Goal: Task Accomplishment & Management: Manage account settings

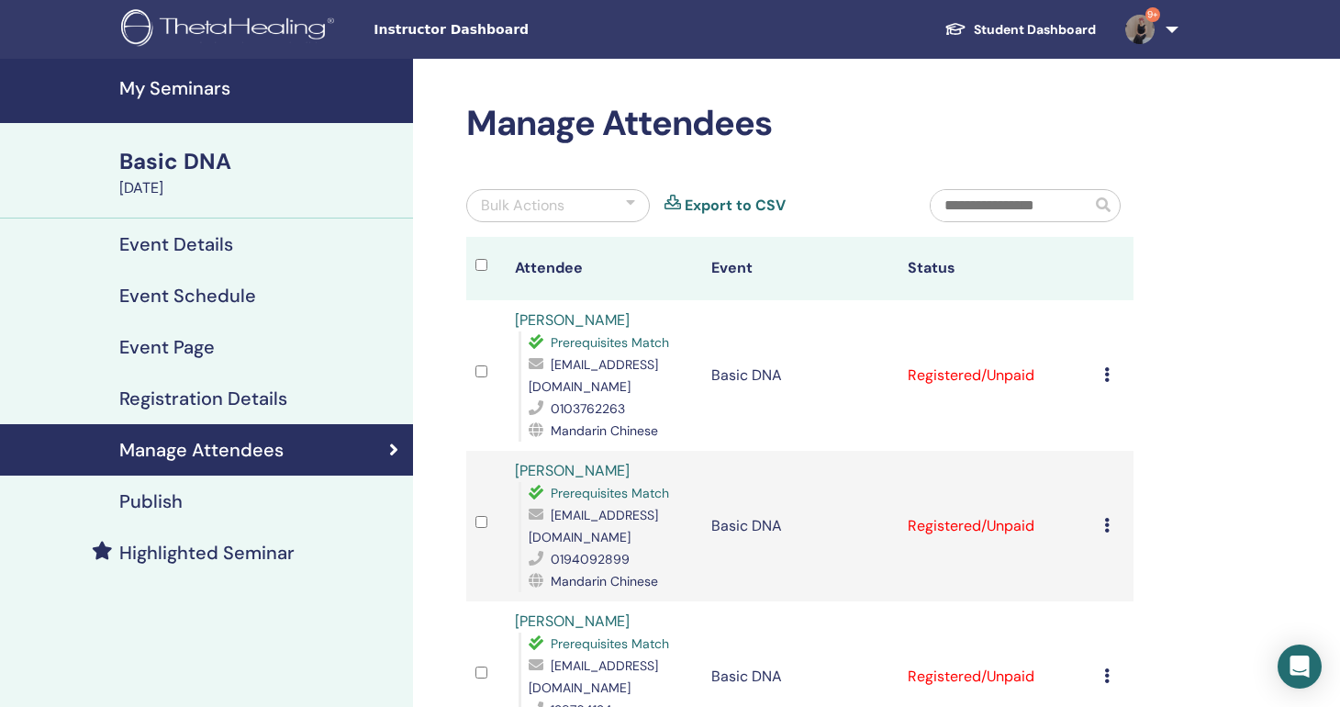
scroll to position [125, 0]
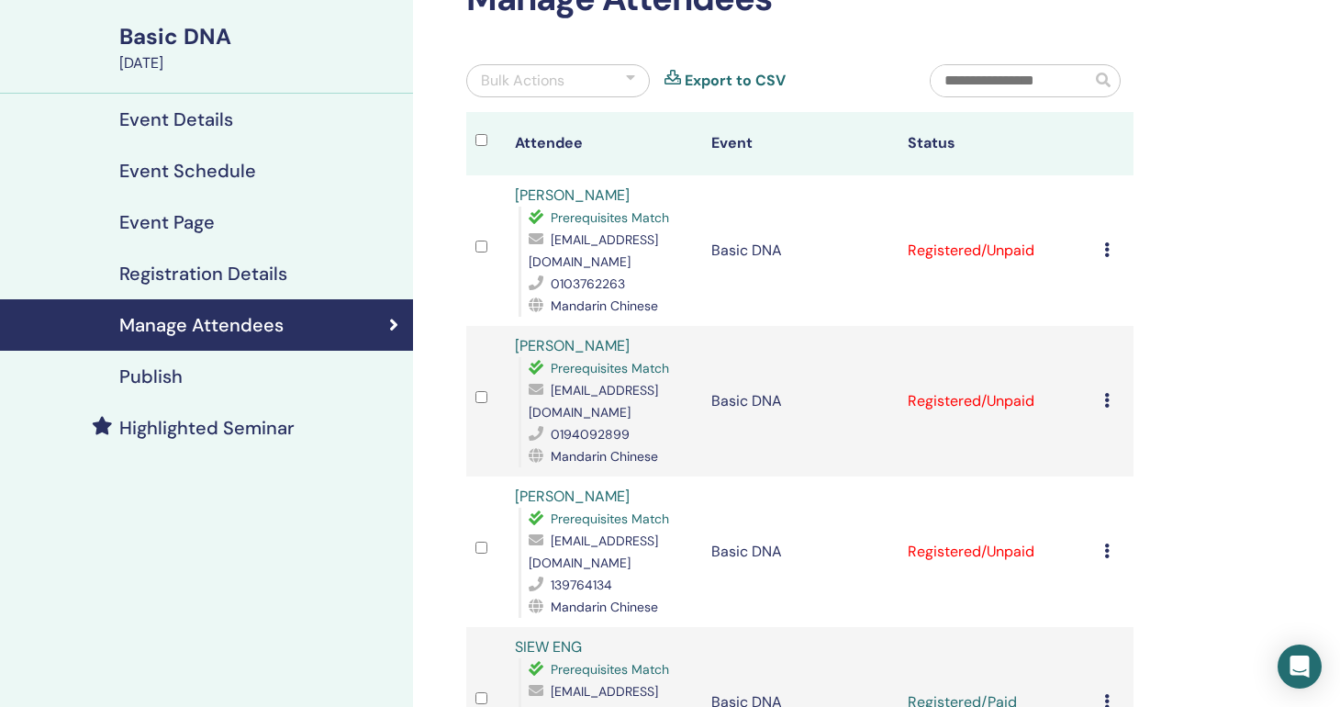
click at [610, 88] on div "Bulk Actions" at bounding box center [558, 80] width 184 height 33
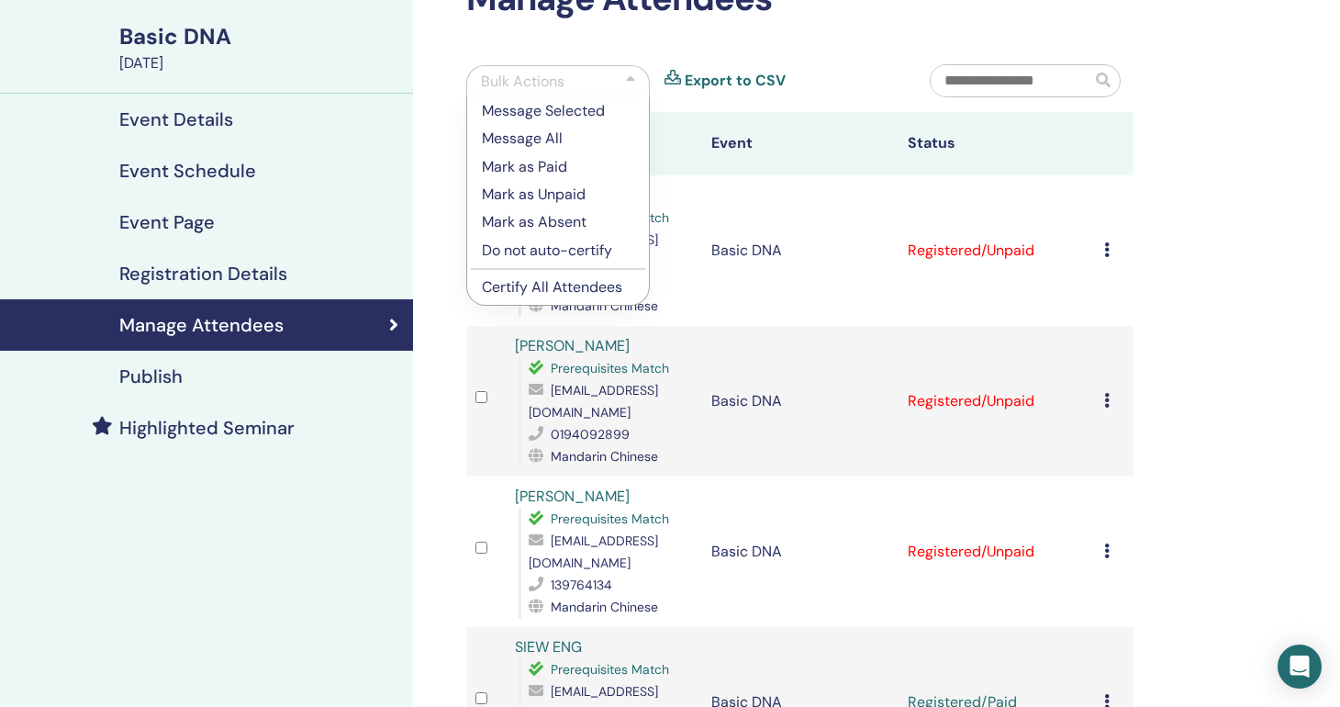
click at [540, 164] on p "Mark as Paid" at bounding box center [558, 167] width 152 height 22
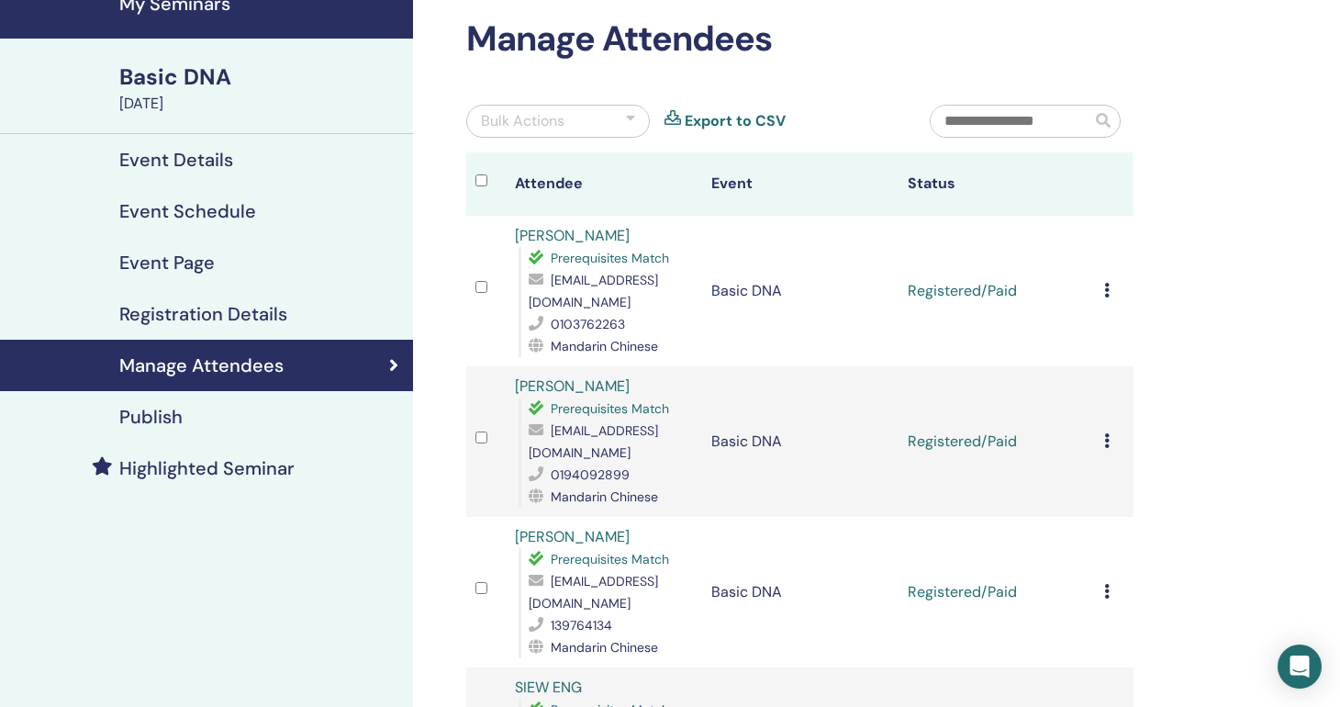
scroll to position [125, 0]
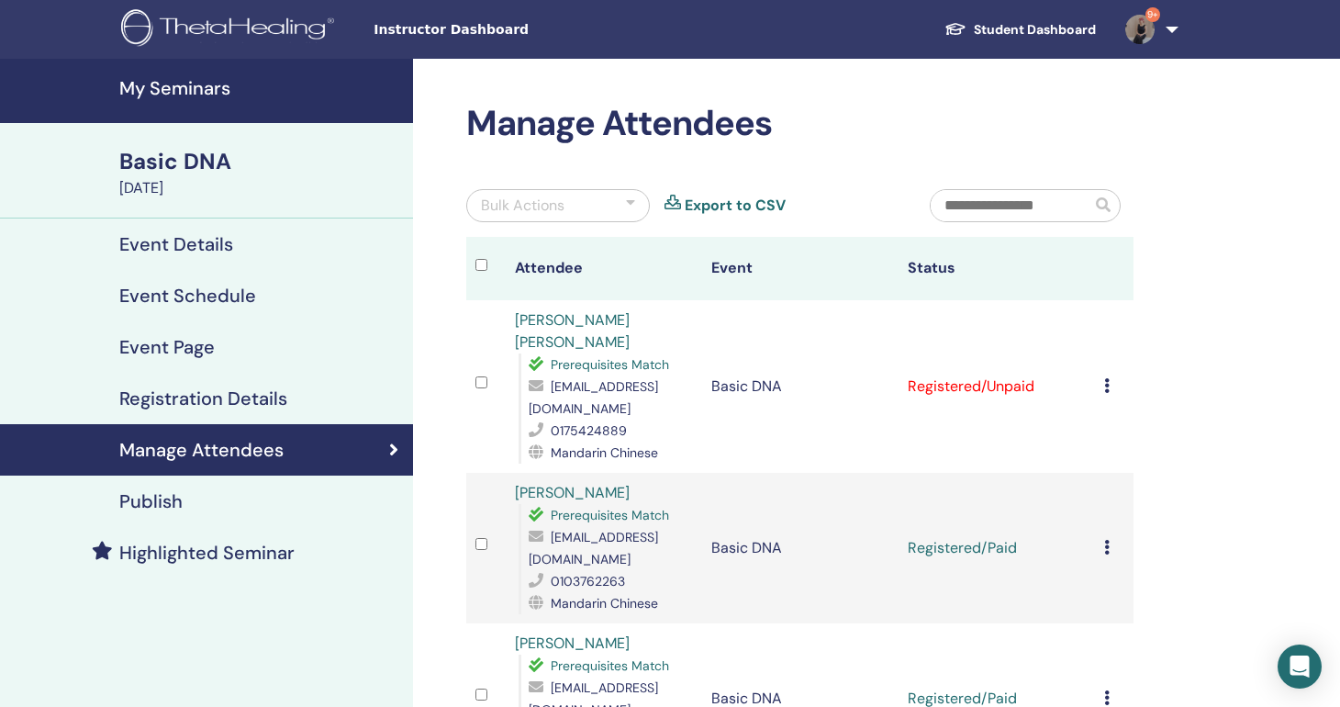
click at [1102, 369] on td "Cancel Registration Do not auto-certify Mark as Paid Mark as Unpaid Mark as Abs…" at bounding box center [1114, 386] width 39 height 173
click at [1110, 375] on div "Cancel Registration Do not auto-certify Mark as Paid Mark as Unpaid Mark as Abs…" at bounding box center [1114, 386] width 21 height 22
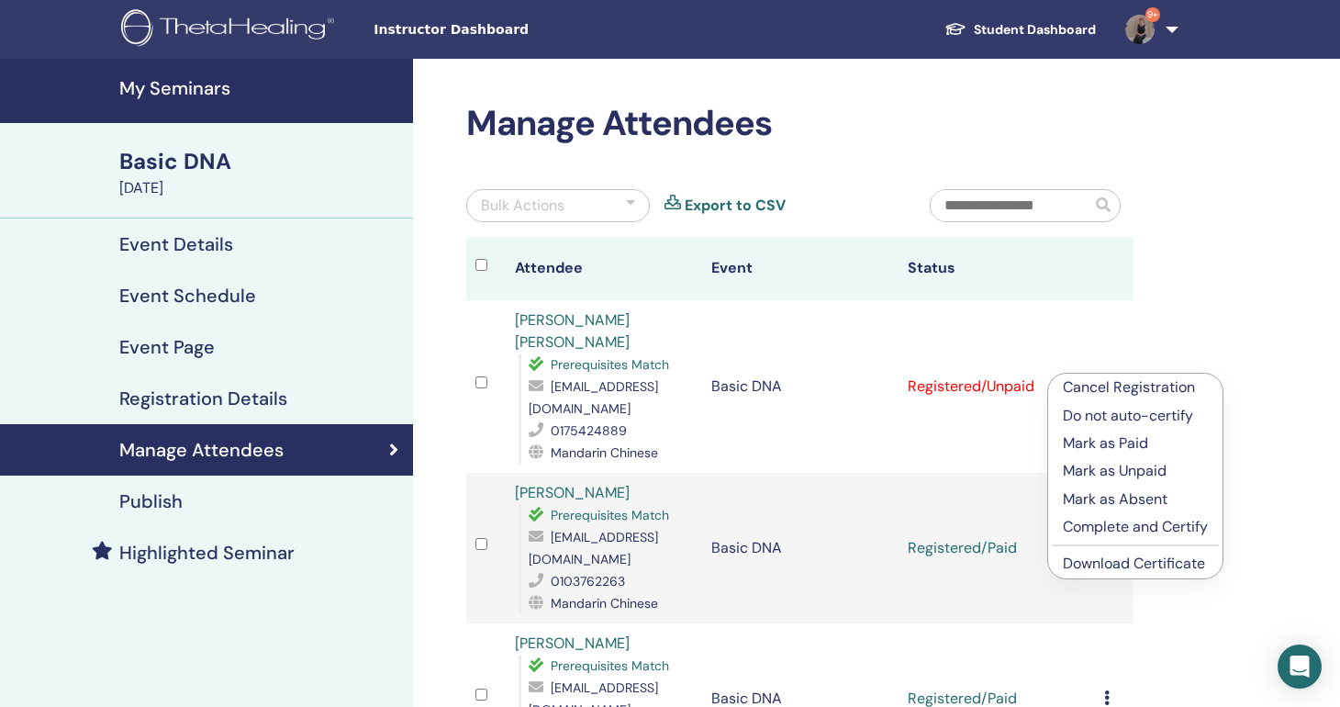
click at [1127, 442] on p "Mark as Paid" at bounding box center [1135, 443] width 145 height 22
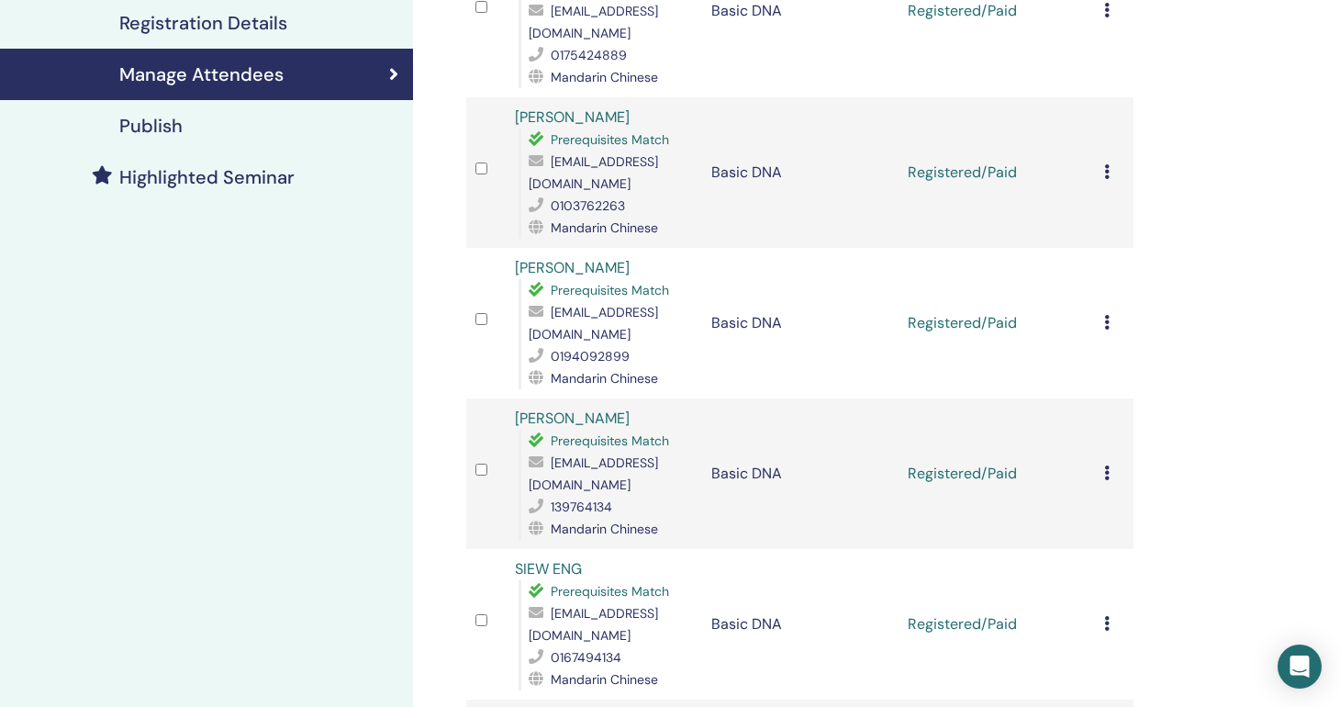
scroll to position [386, 0]
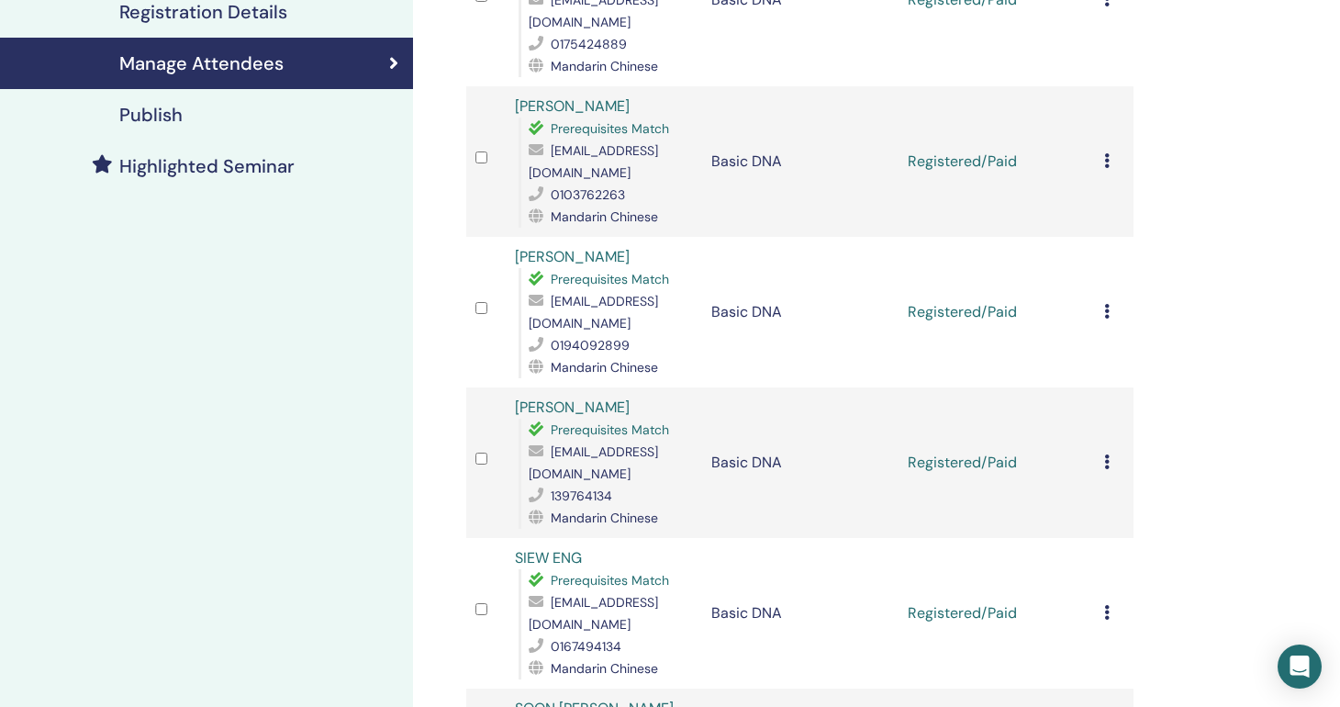
click at [1104, 304] on icon at bounding box center [1107, 311] width 6 height 15
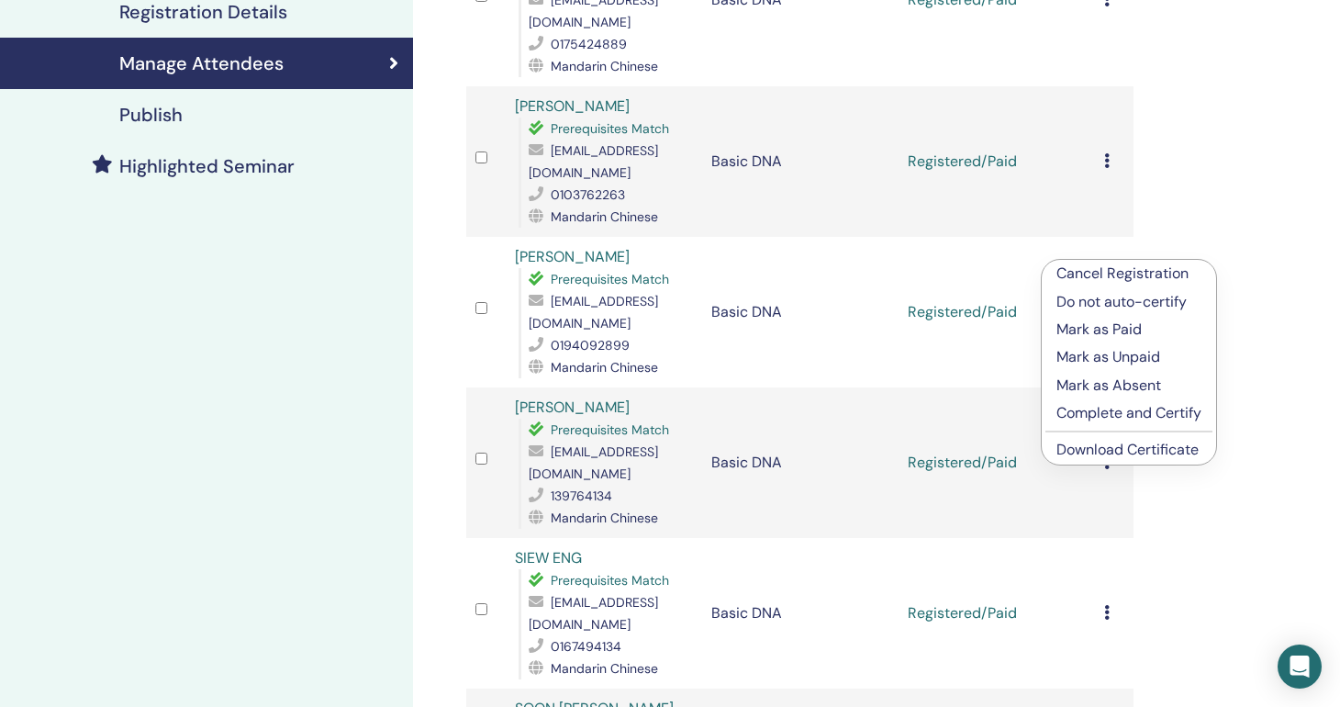
click at [1126, 446] on link "Download Certificate" at bounding box center [1127, 449] width 142 height 19
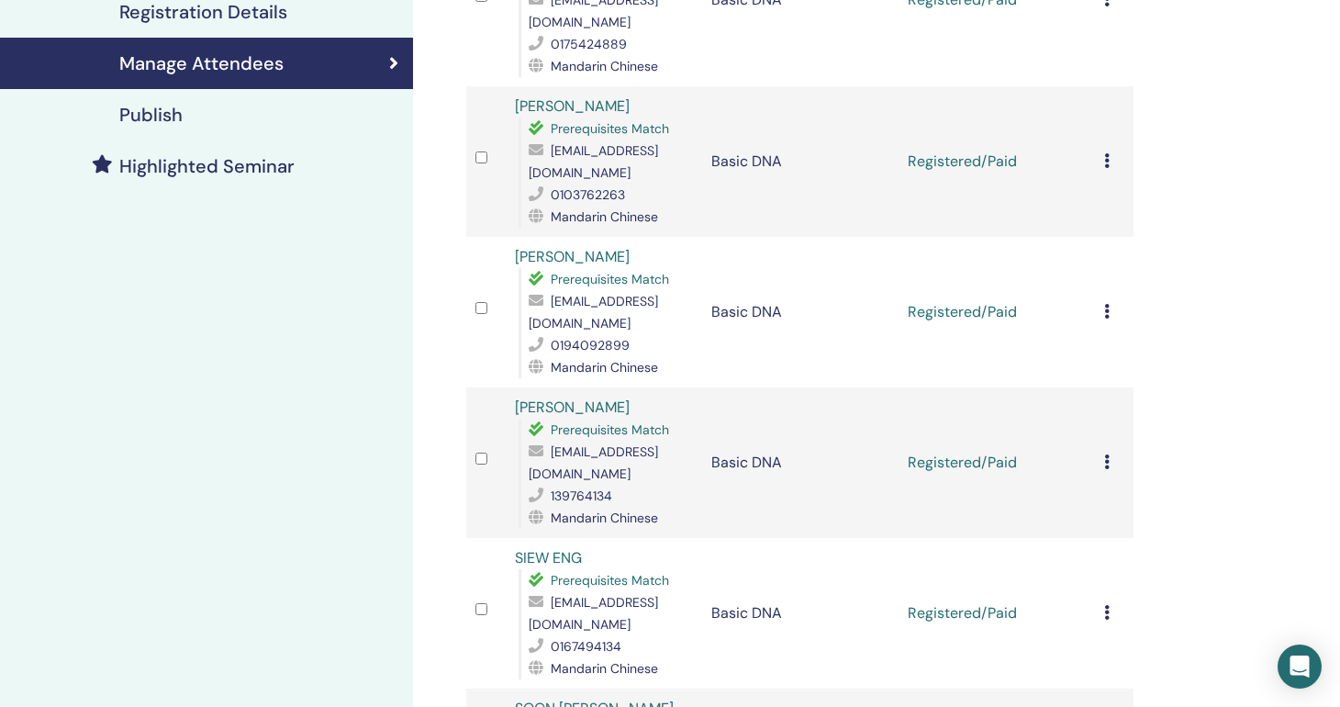
click at [1098, 387] on td "Cancel Registration Do not auto-certify Mark as Paid Mark as Unpaid Mark as Abs…" at bounding box center [1114, 462] width 39 height 150
click at [1108, 454] on icon at bounding box center [1107, 461] width 6 height 15
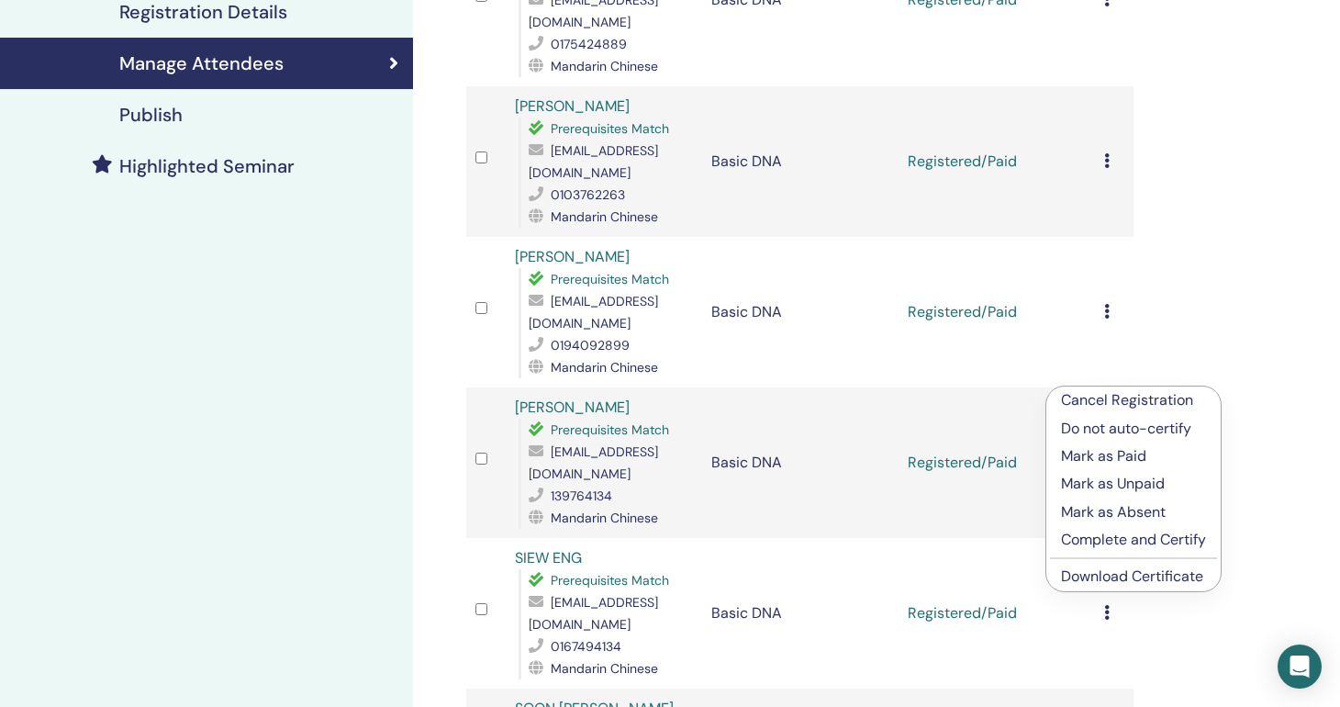
click at [1107, 581] on link "Download Certificate" at bounding box center [1132, 575] width 142 height 19
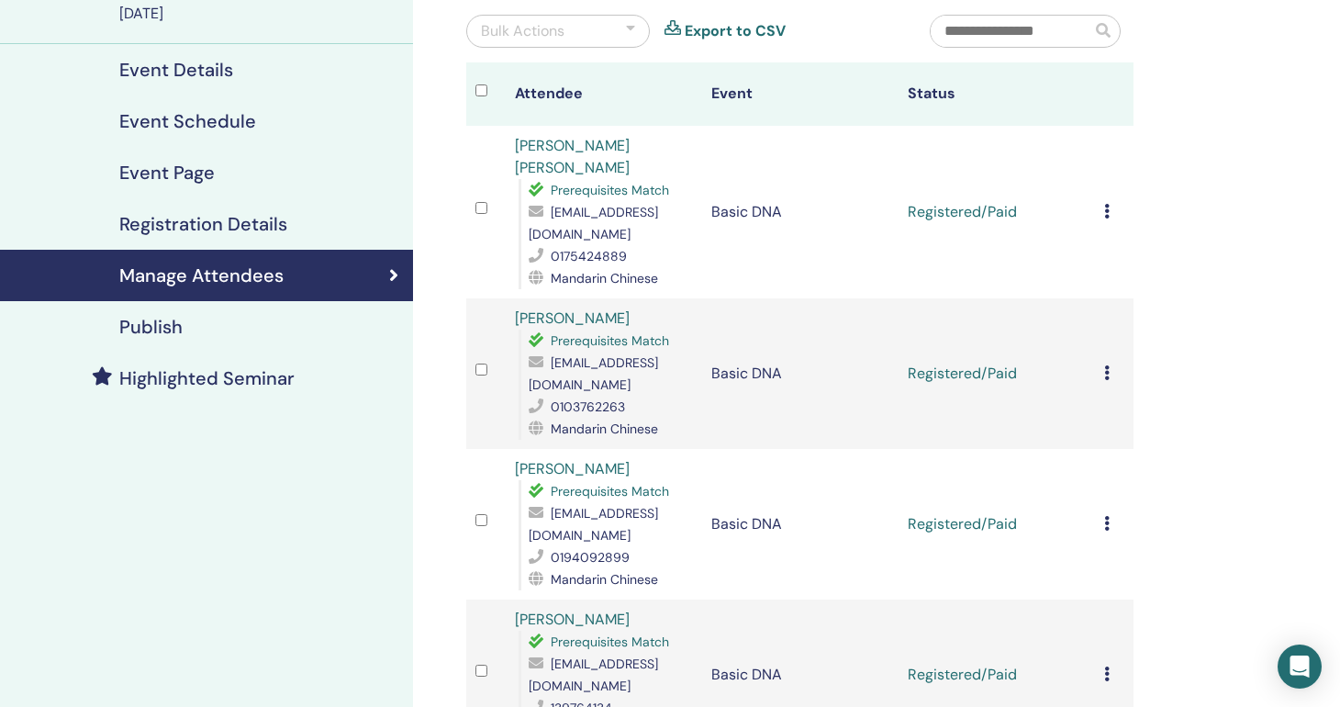
scroll to position [171, 0]
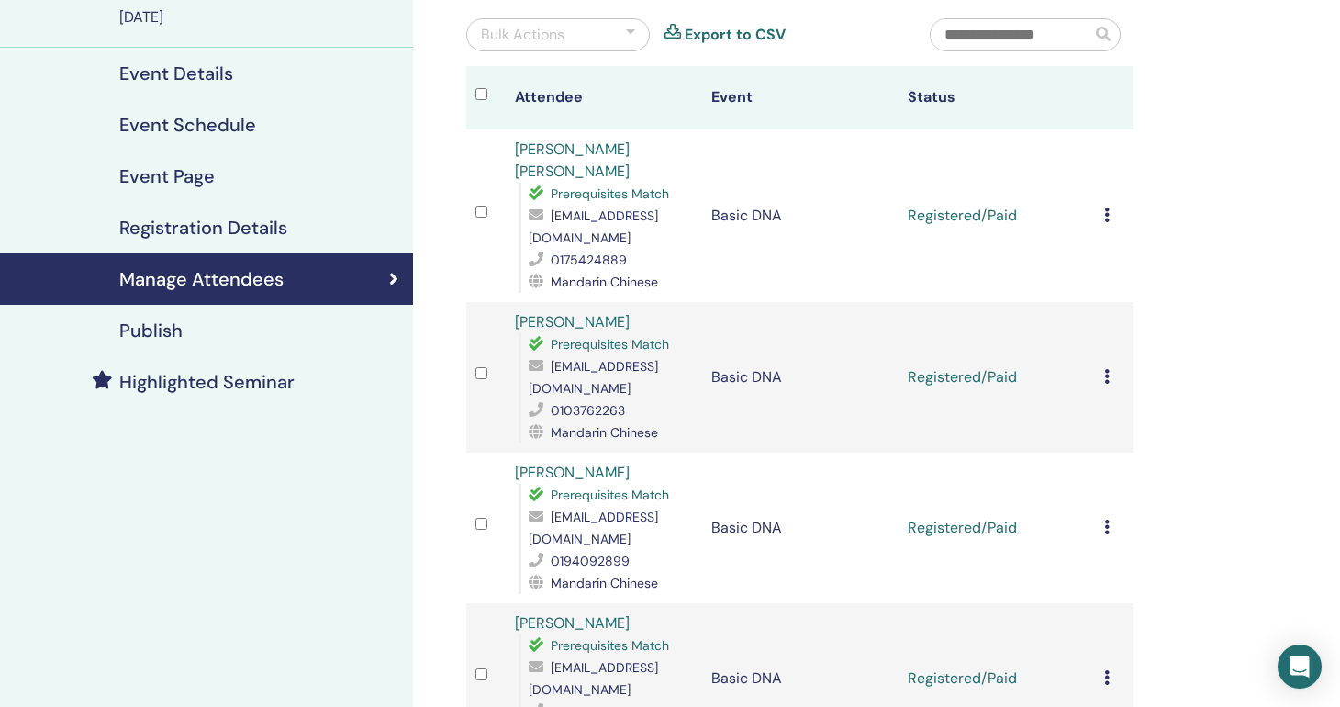
click at [1107, 369] on icon at bounding box center [1107, 376] width 6 height 15
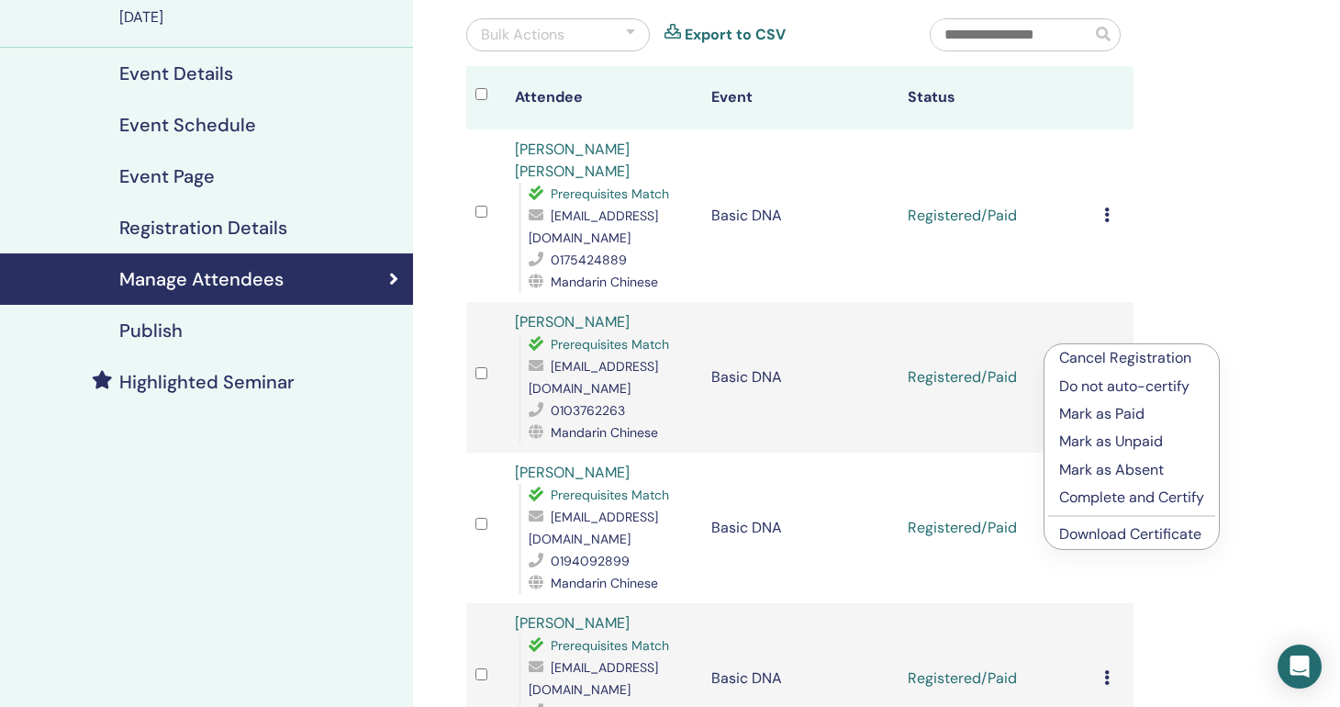
click at [1112, 531] on link "Download Certificate" at bounding box center [1130, 533] width 142 height 19
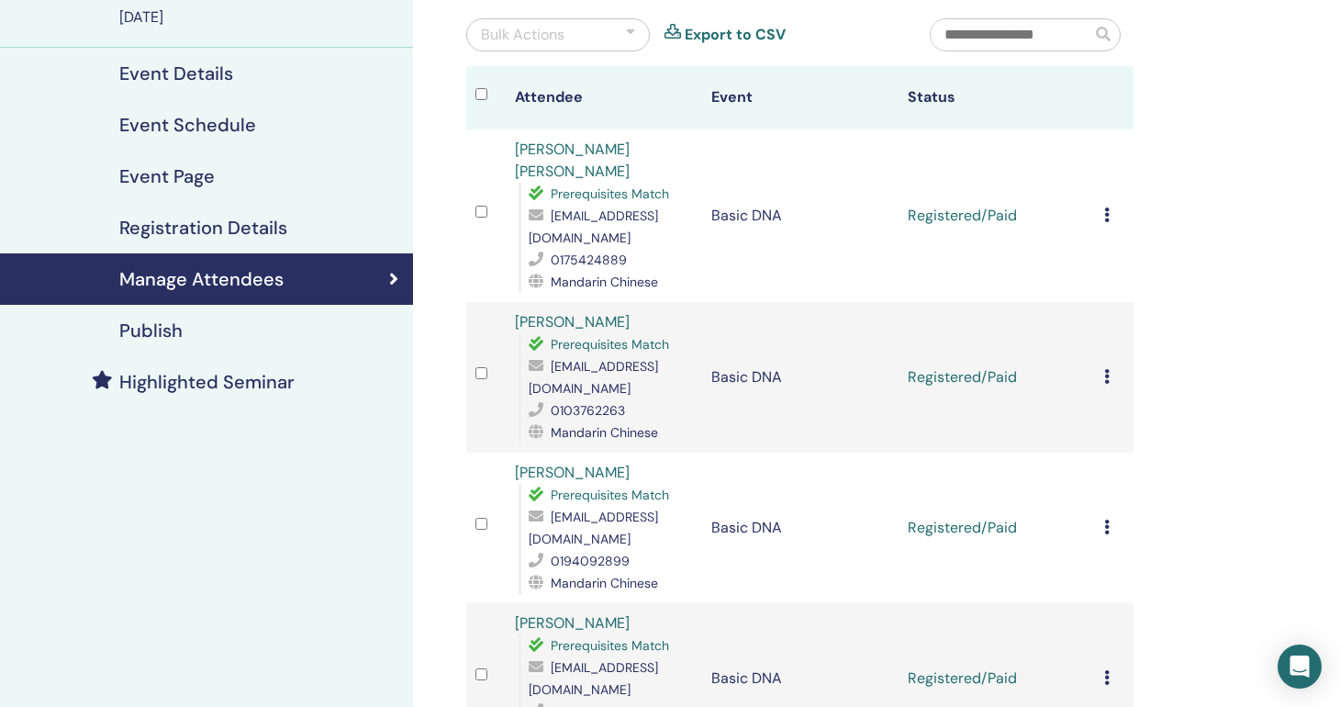
click at [1111, 212] on div "Cancel Registration Do not auto-certify Mark as Paid Mark as Unpaid Mark as Abs…" at bounding box center [1114, 216] width 21 height 22
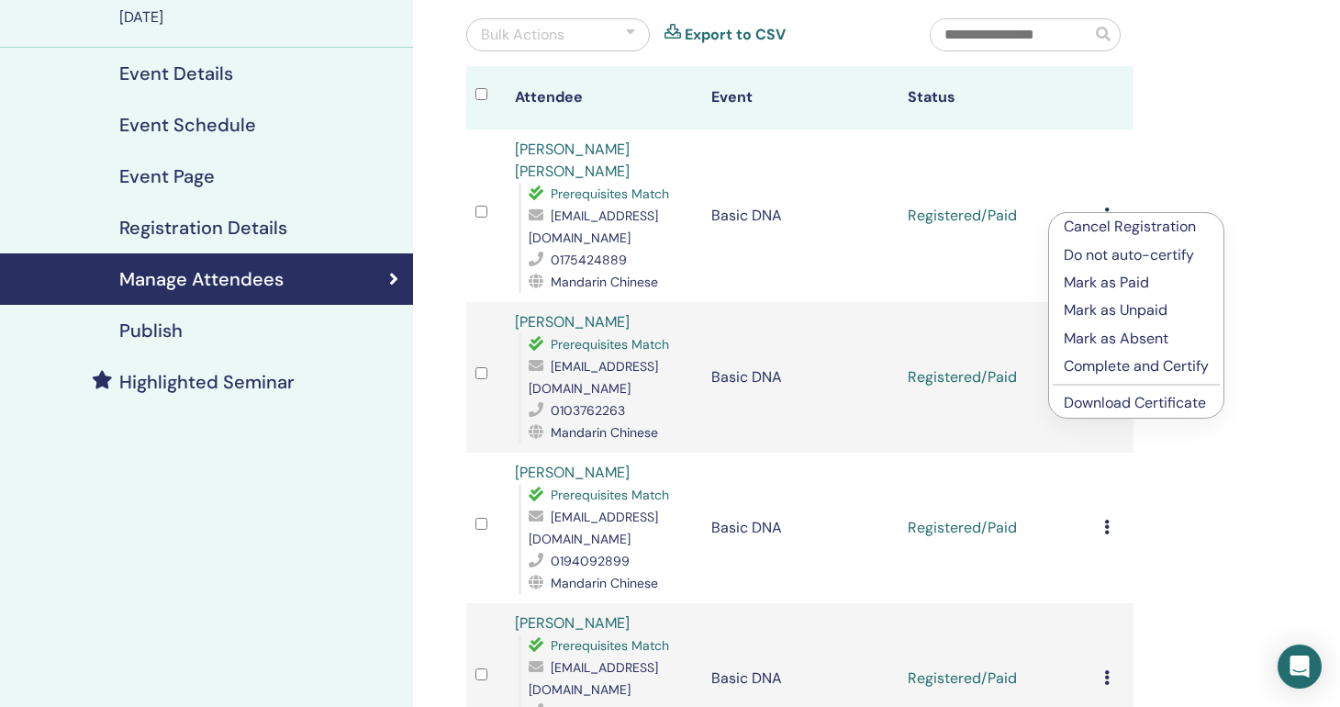
click at [1118, 406] on link "Download Certificate" at bounding box center [1134, 402] width 142 height 19
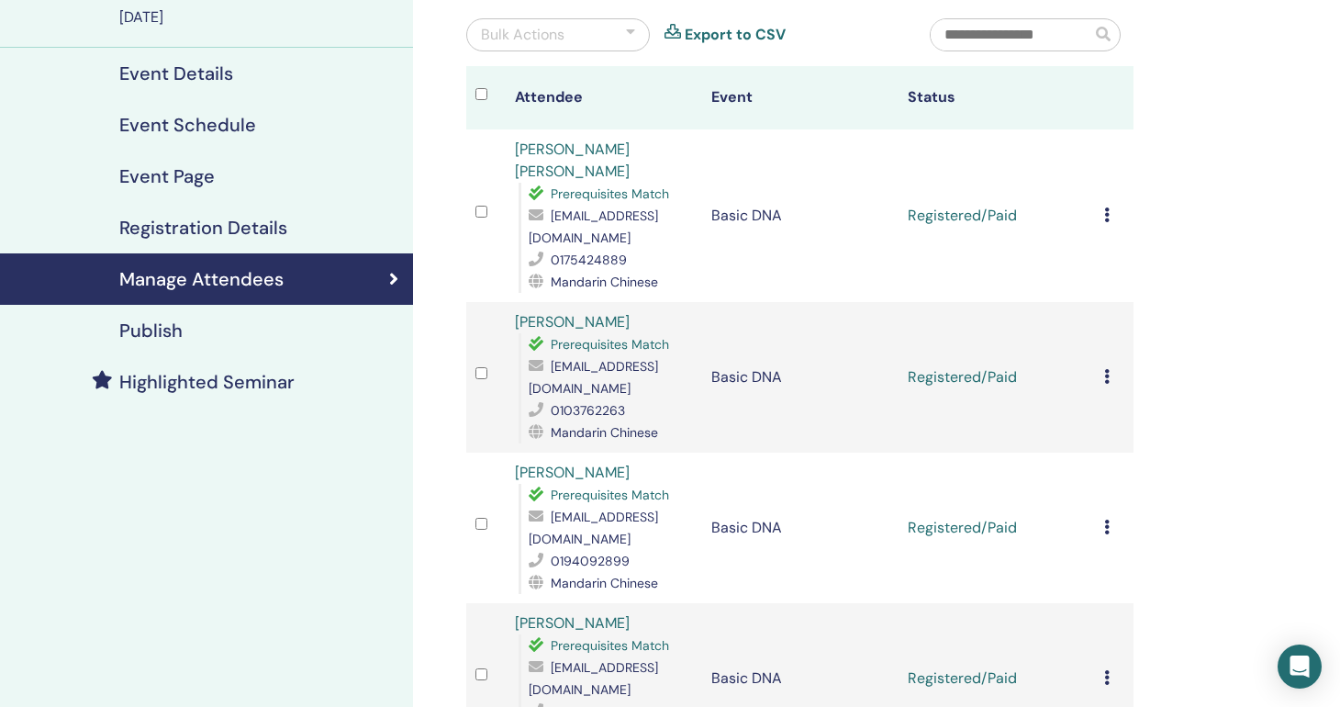
click at [1047, 23] on input "text" at bounding box center [1010, 34] width 161 height 31
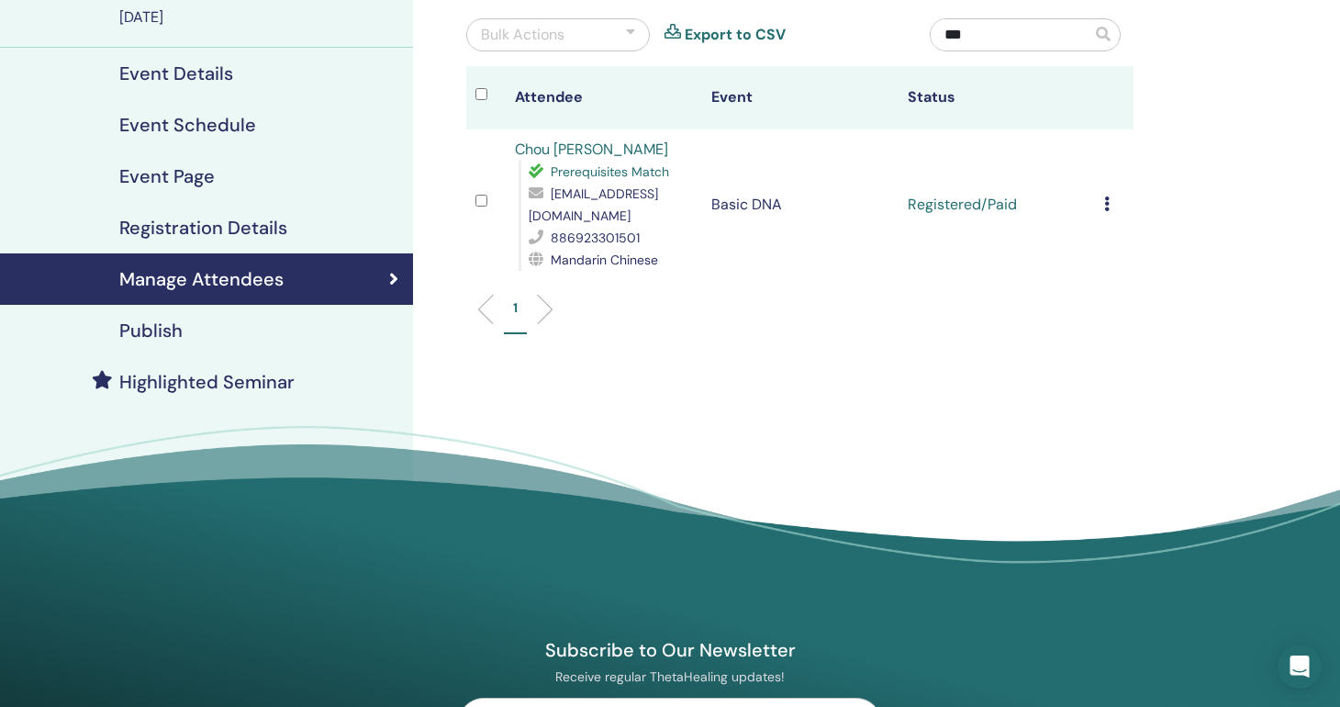
type input "***"
click at [1101, 199] on td "Cancel Registration Do not auto-certify Mark as Paid Mark as Unpaid Mark as Abs…" at bounding box center [1114, 204] width 39 height 150
click at [1108, 206] on icon at bounding box center [1107, 203] width 6 height 15
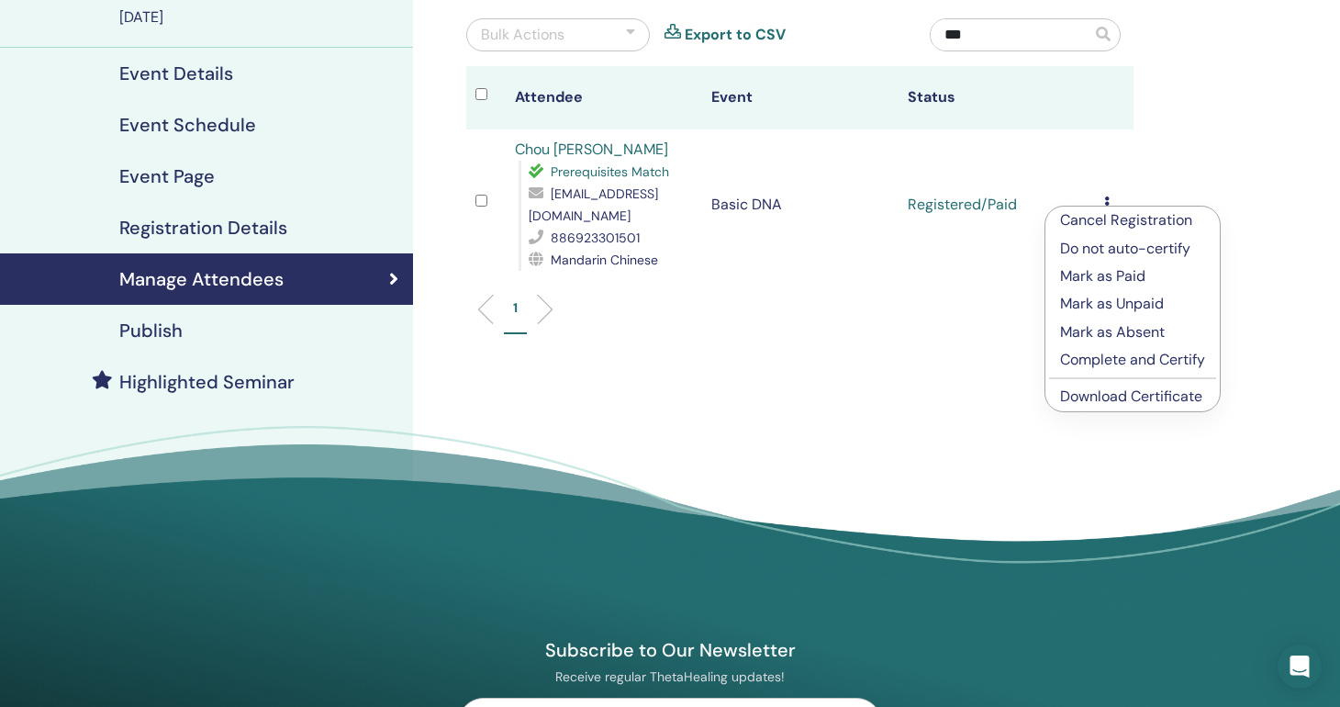
click at [1125, 402] on link "Download Certificate" at bounding box center [1131, 395] width 142 height 19
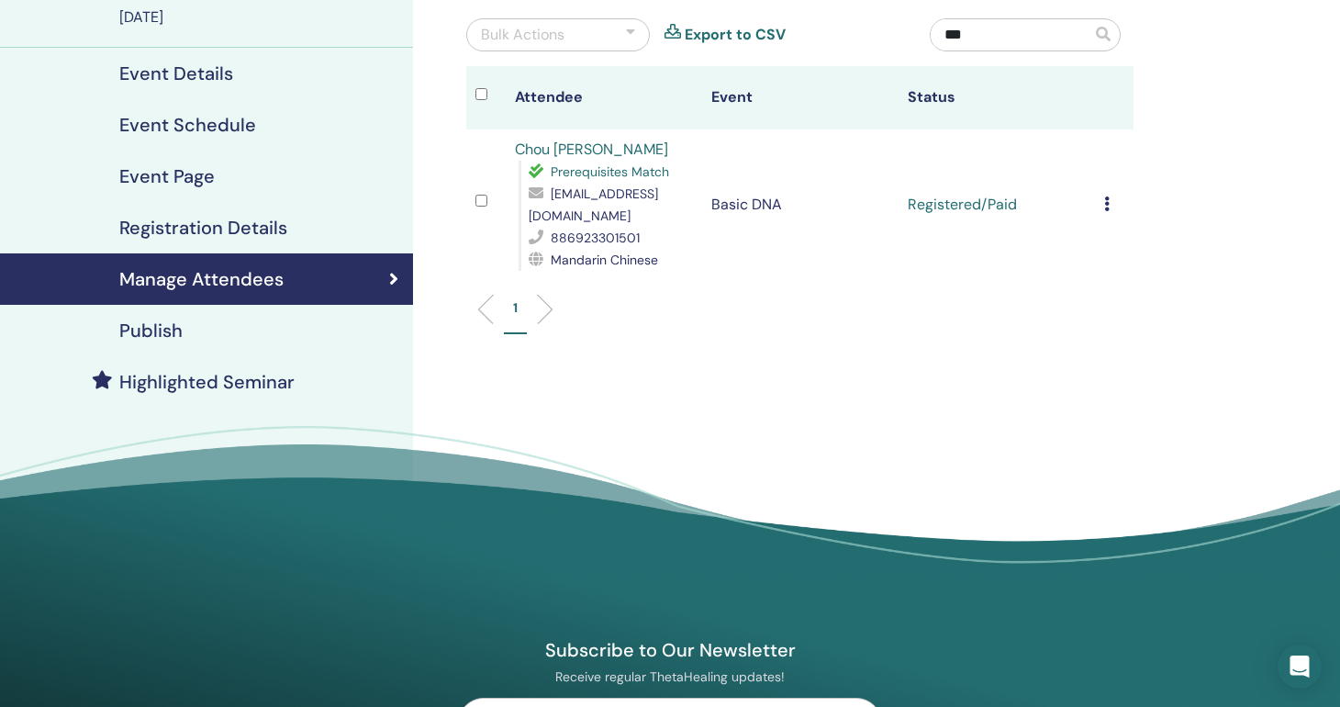
click at [1028, 46] on input "***" at bounding box center [1010, 34] width 161 height 31
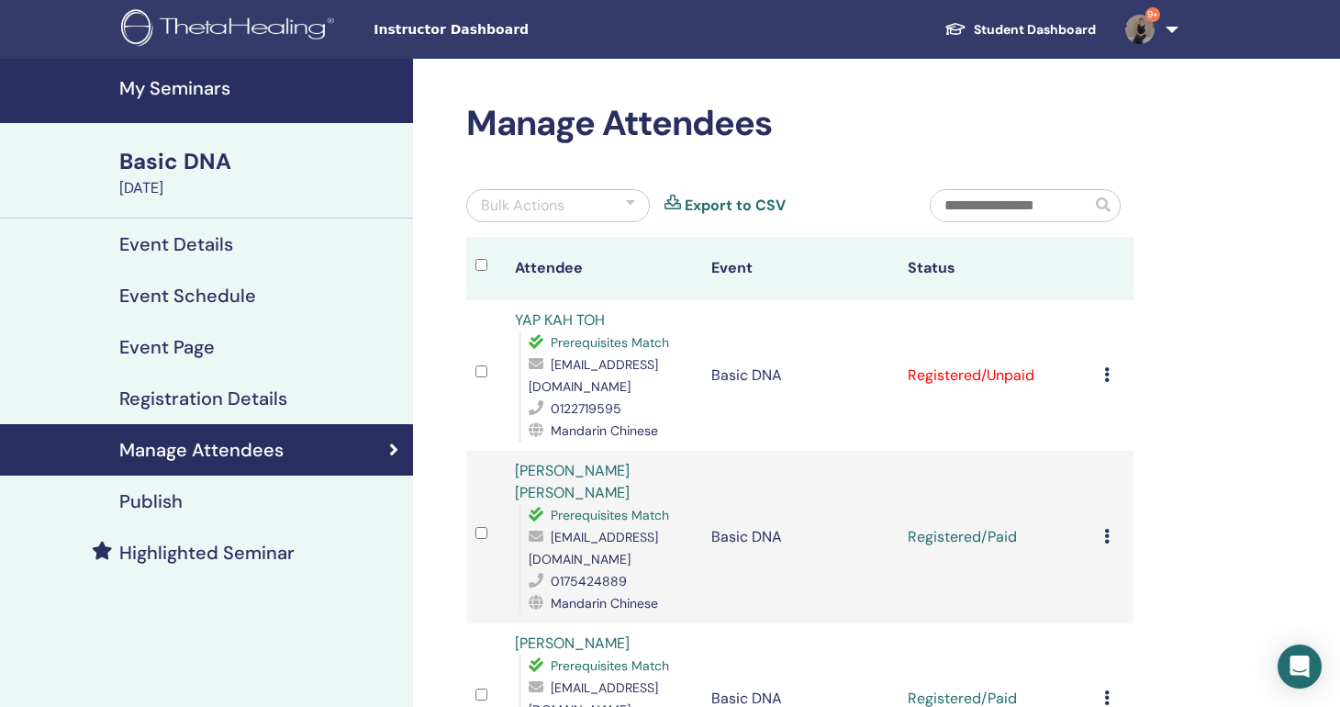
click at [1119, 364] on div "Cancel Registration Do not auto-certify Mark as Paid Mark as Unpaid Mark as Abs…" at bounding box center [1114, 375] width 21 height 22
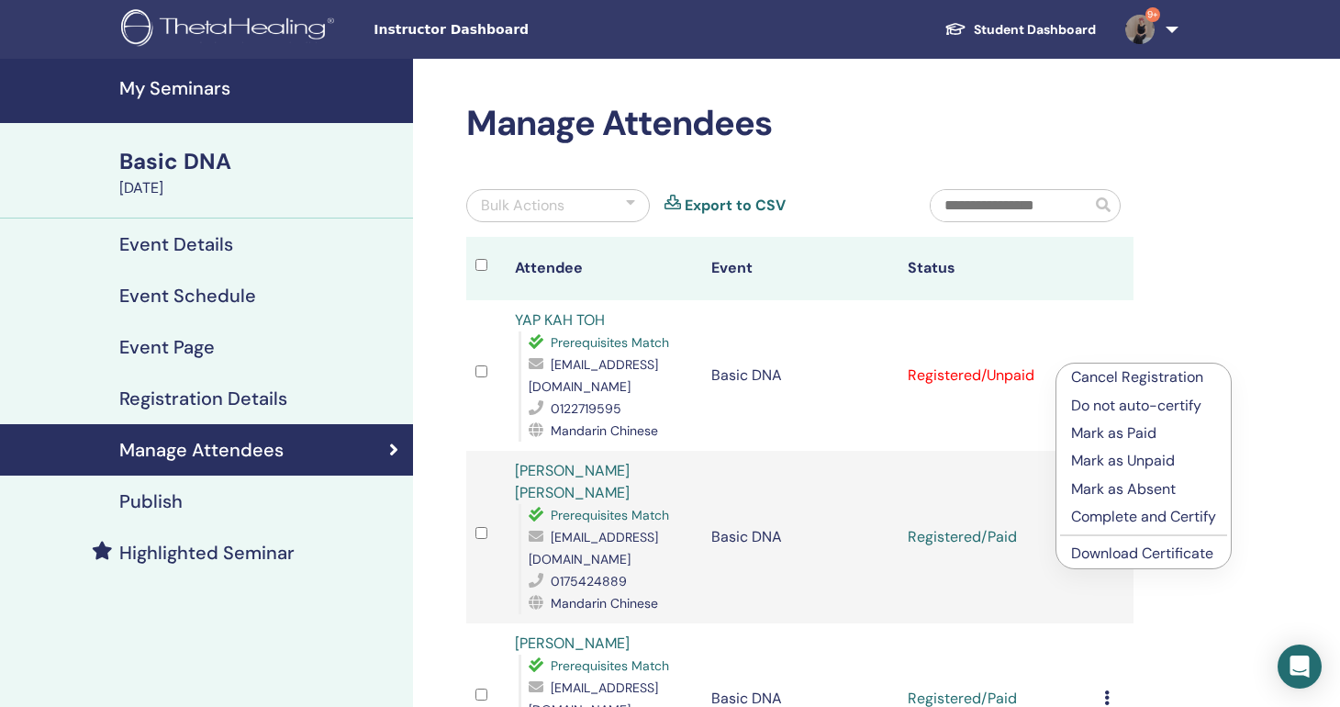
click at [1131, 429] on p "Mark as Paid" at bounding box center [1143, 433] width 145 height 22
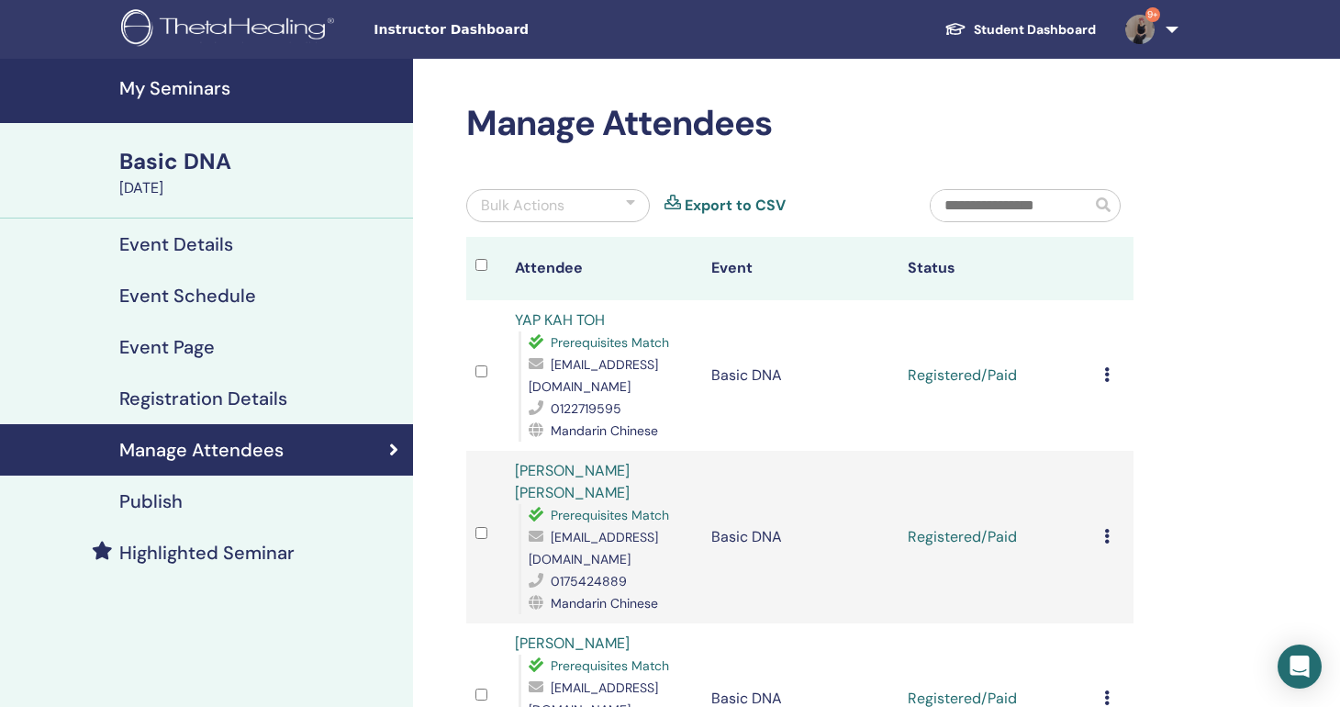
click at [1104, 367] on icon at bounding box center [1107, 374] width 6 height 15
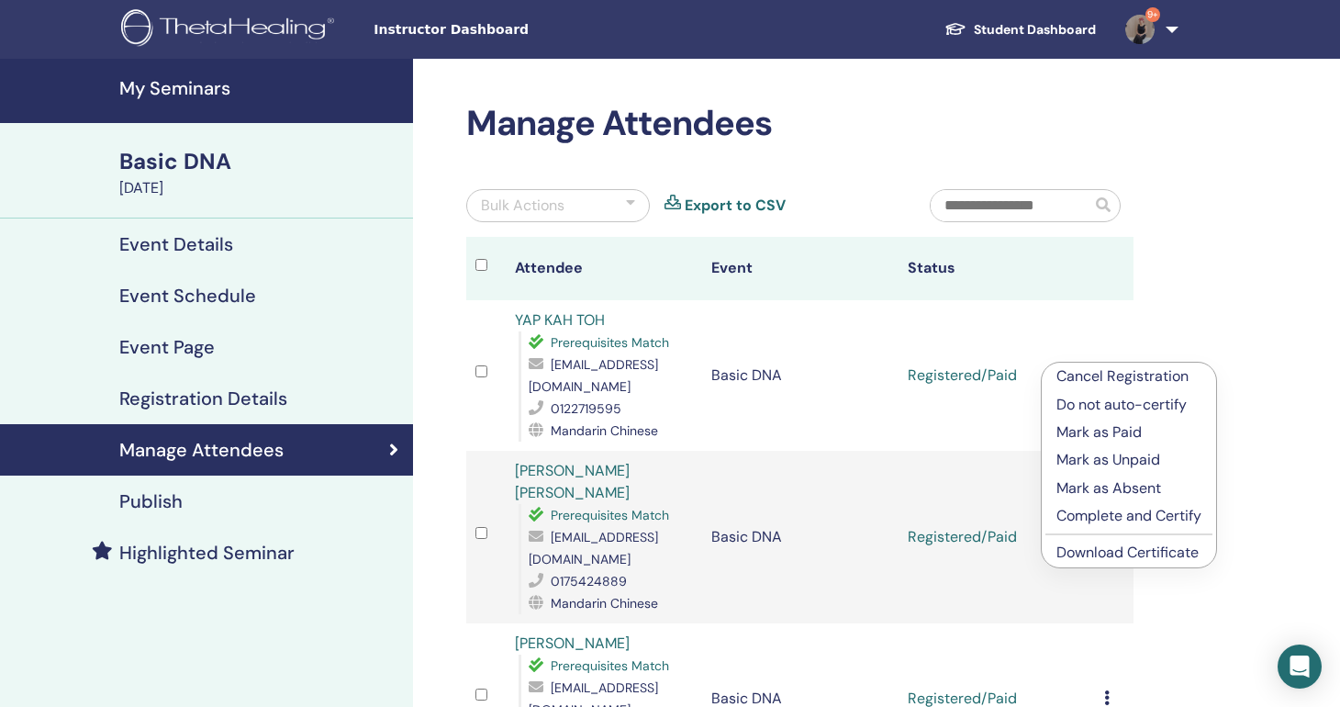
click at [1099, 549] on link "Download Certificate" at bounding box center [1127, 551] width 142 height 19
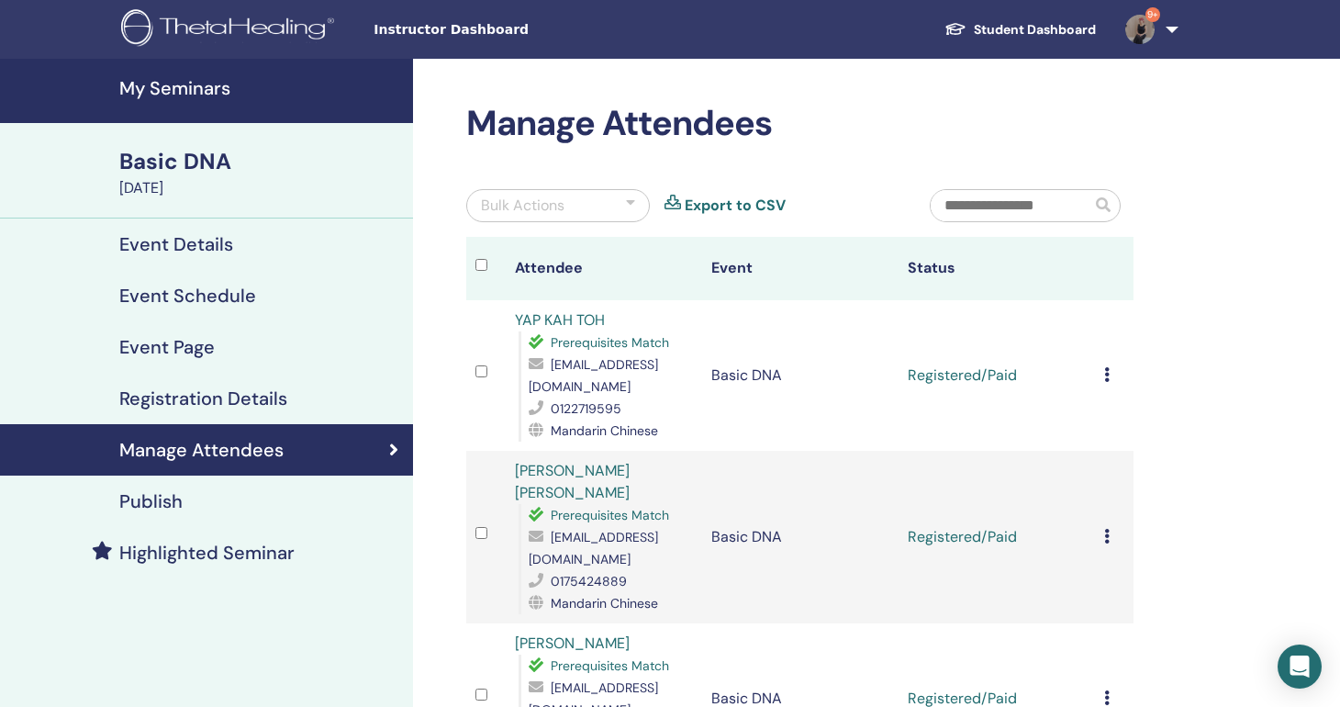
click at [1137, 28] on img at bounding box center [1139, 29] width 29 height 29
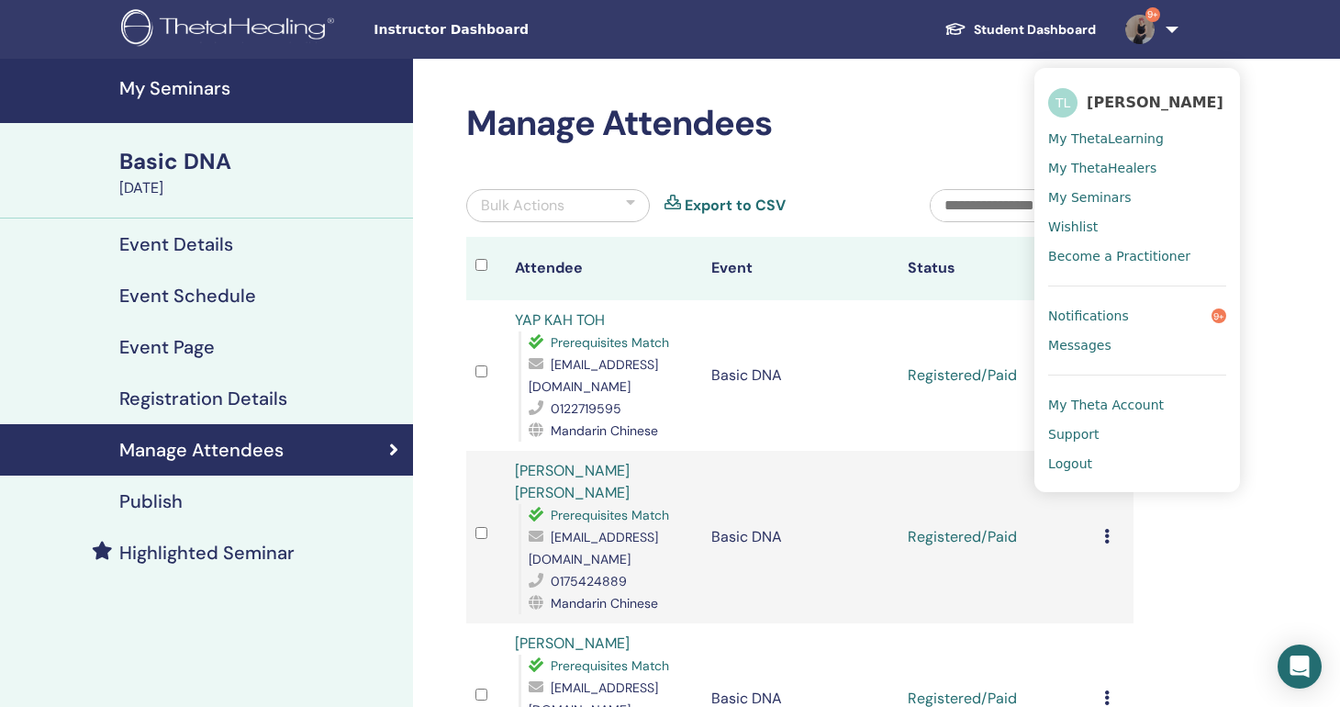
click at [1093, 472] on link "Logout" at bounding box center [1137, 463] width 178 height 29
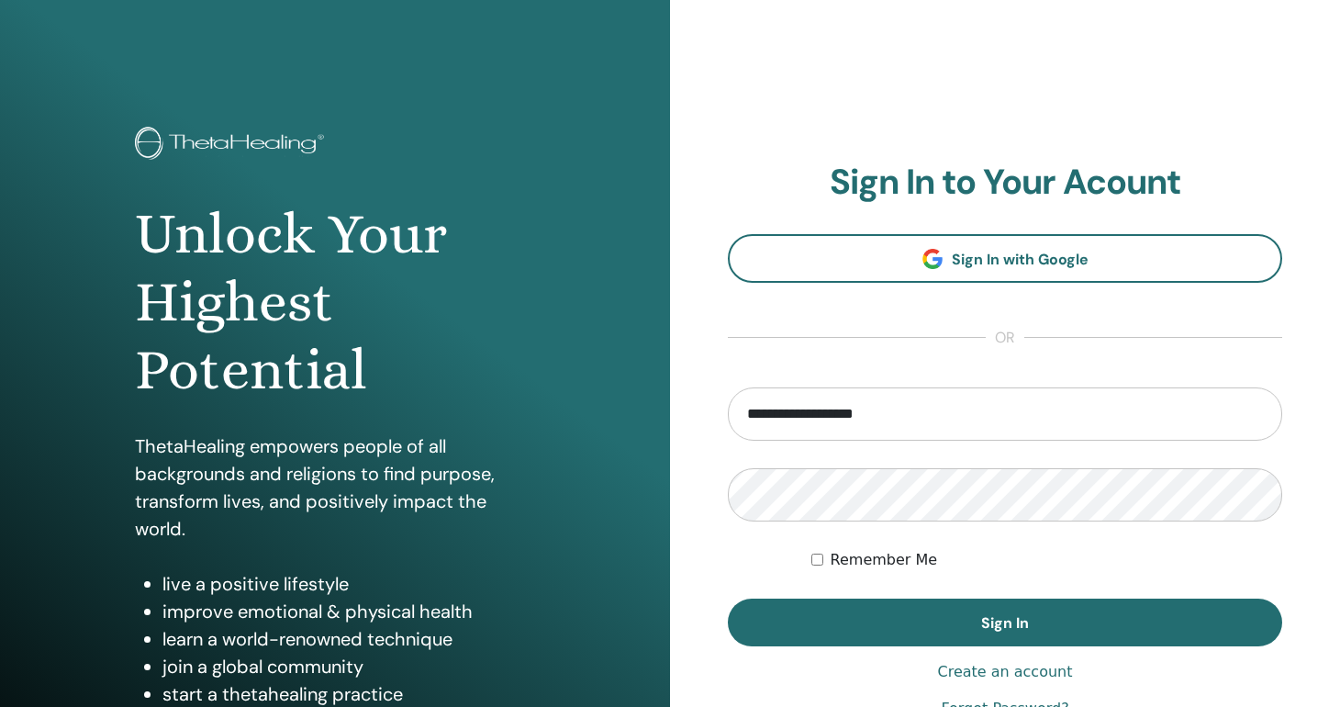
click at [809, 406] on input "**********" at bounding box center [1005, 413] width 554 height 53
drag, startPoint x: 800, startPoint y: 413, endPoint x: 544, endPoint y: 405, distance: 256.1
click at [544, 405] on div "**********" at bounding box center [670, 440] width 1340 height 881
type input "**********"
click at [728, 598] on button "Sign In" at bounding box center [1005, 622] width 554 height 48
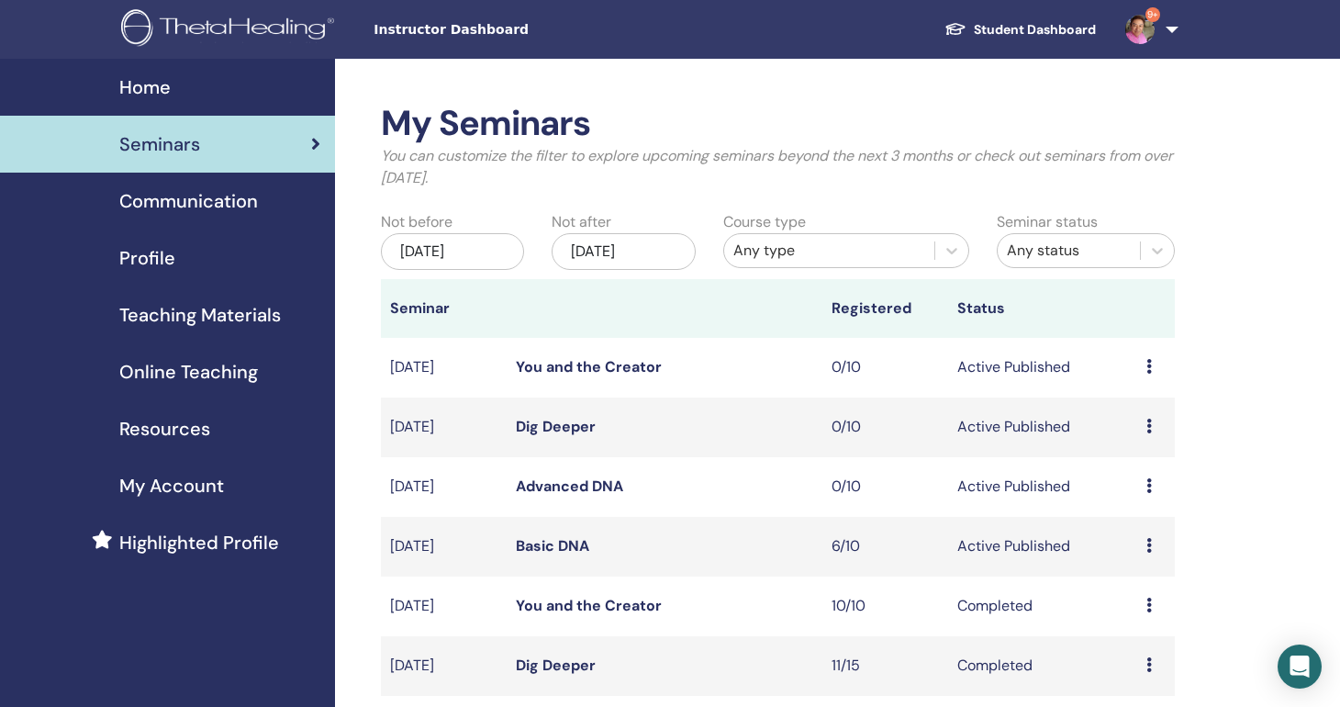
click at [547, 550] on link "Basic DNA" at bounding box center [552, 545] width 73 height 19
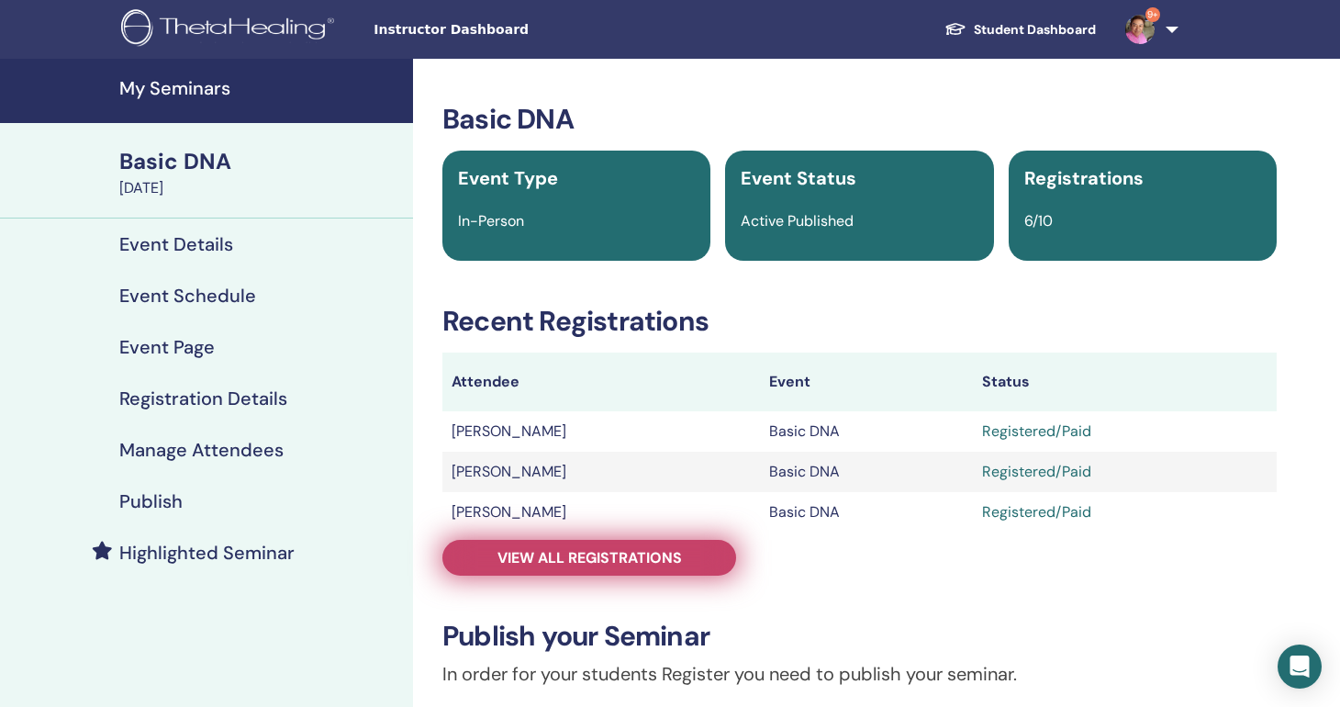
click at [662, 548] on span "View all registrations" at bounding box center [589, 557] width 184 height 19
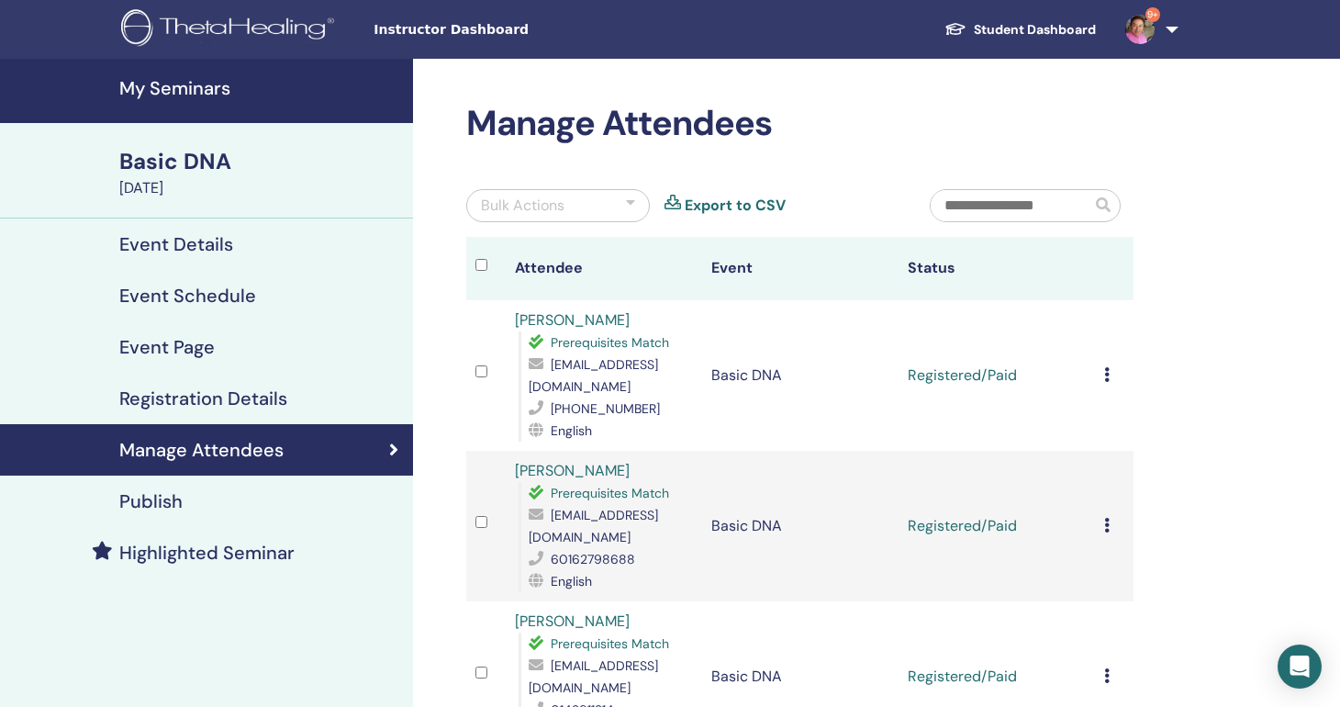
click at [1146, 31] on img at bounding box center [1139, 29] width 29 height 29
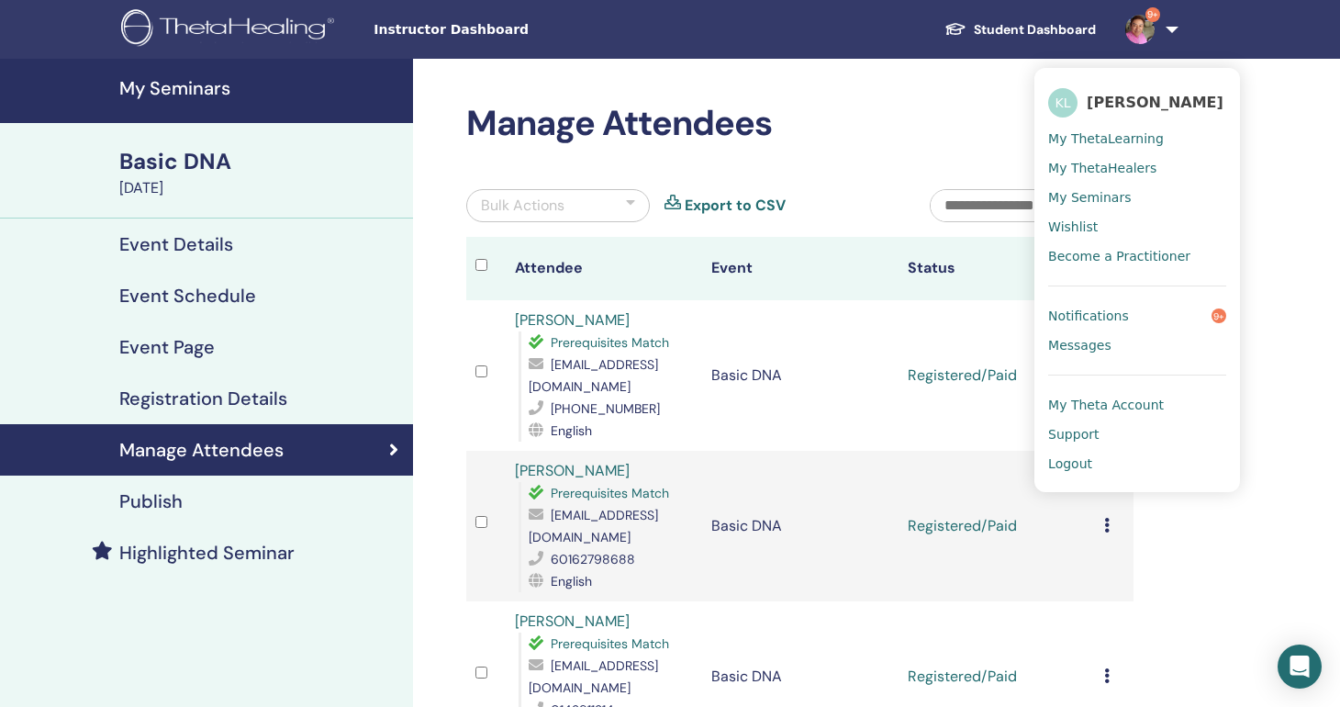
click at [1070, 460] on span "Logout" at bounding box center [1070, 463] width 44 height 17
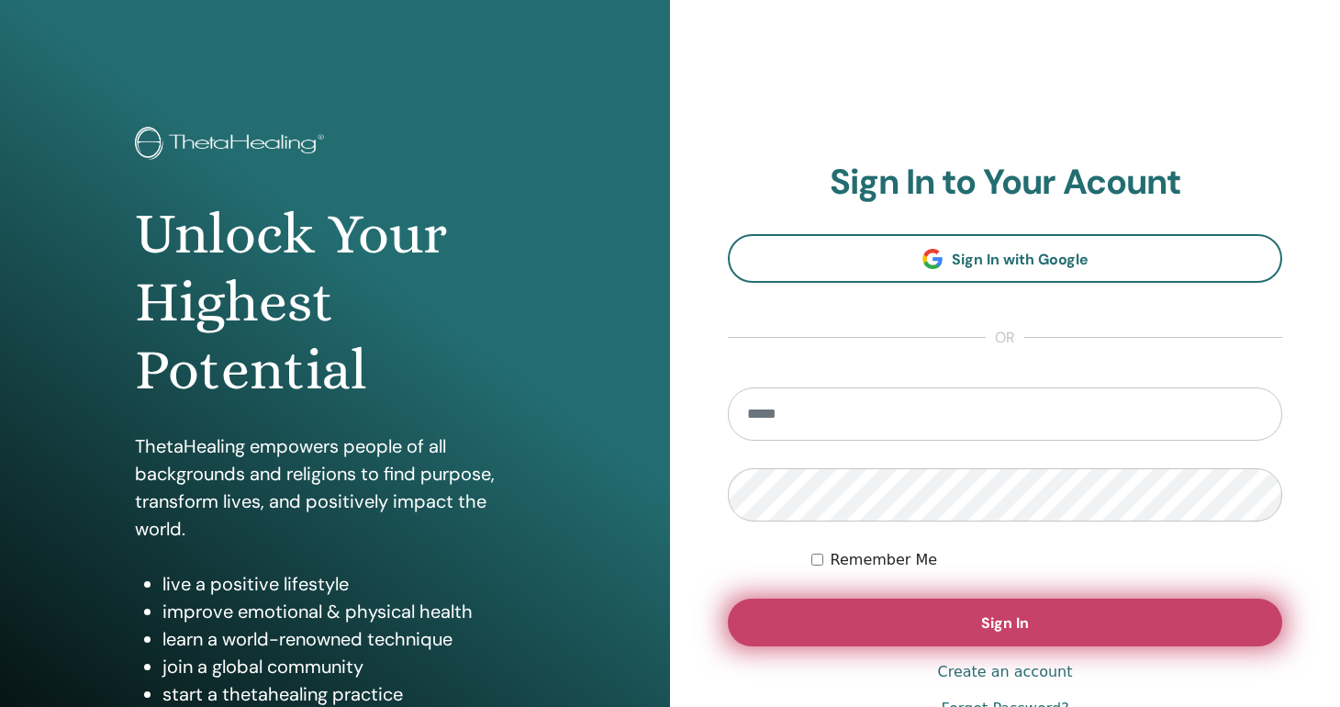
type input "**********"
click at [988, 621] on span "Sign In" at bounding box center [1005, 622] width 48 height 19
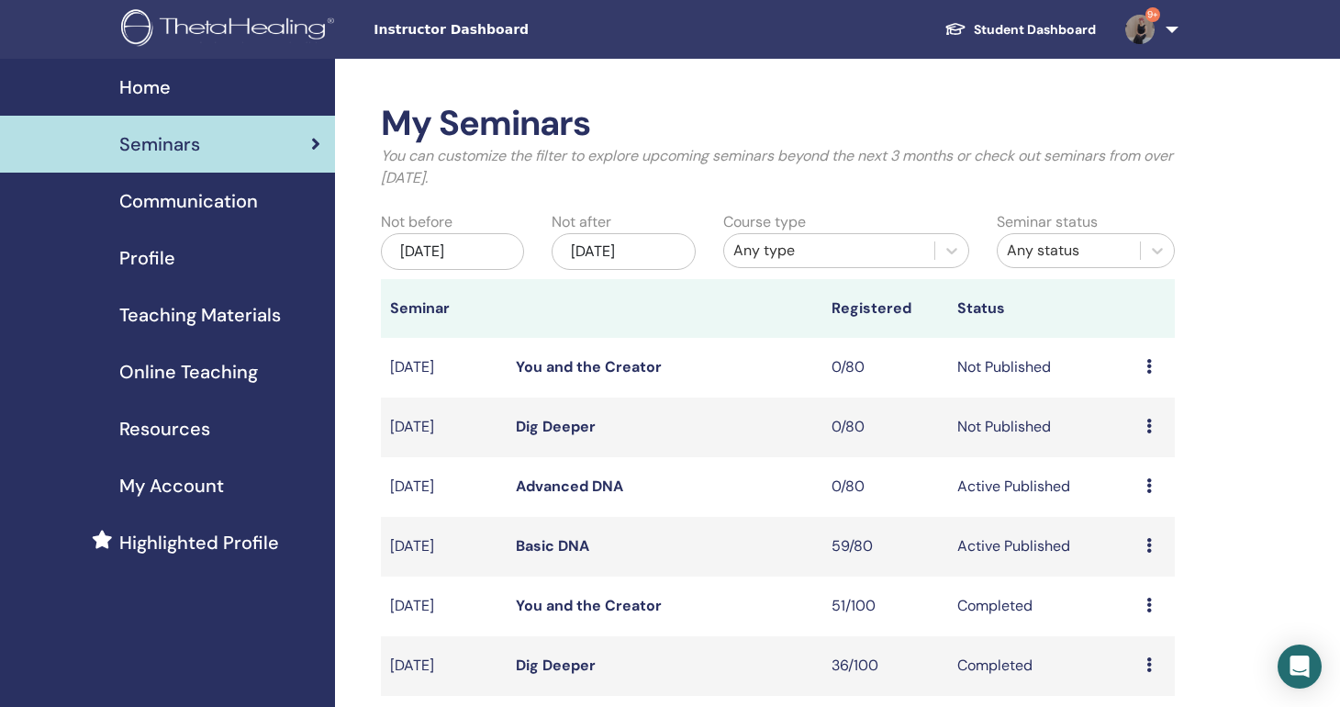
click at [545, 551] on link "Basic DNA" at bounding box center [552, 545] width 73 height 19
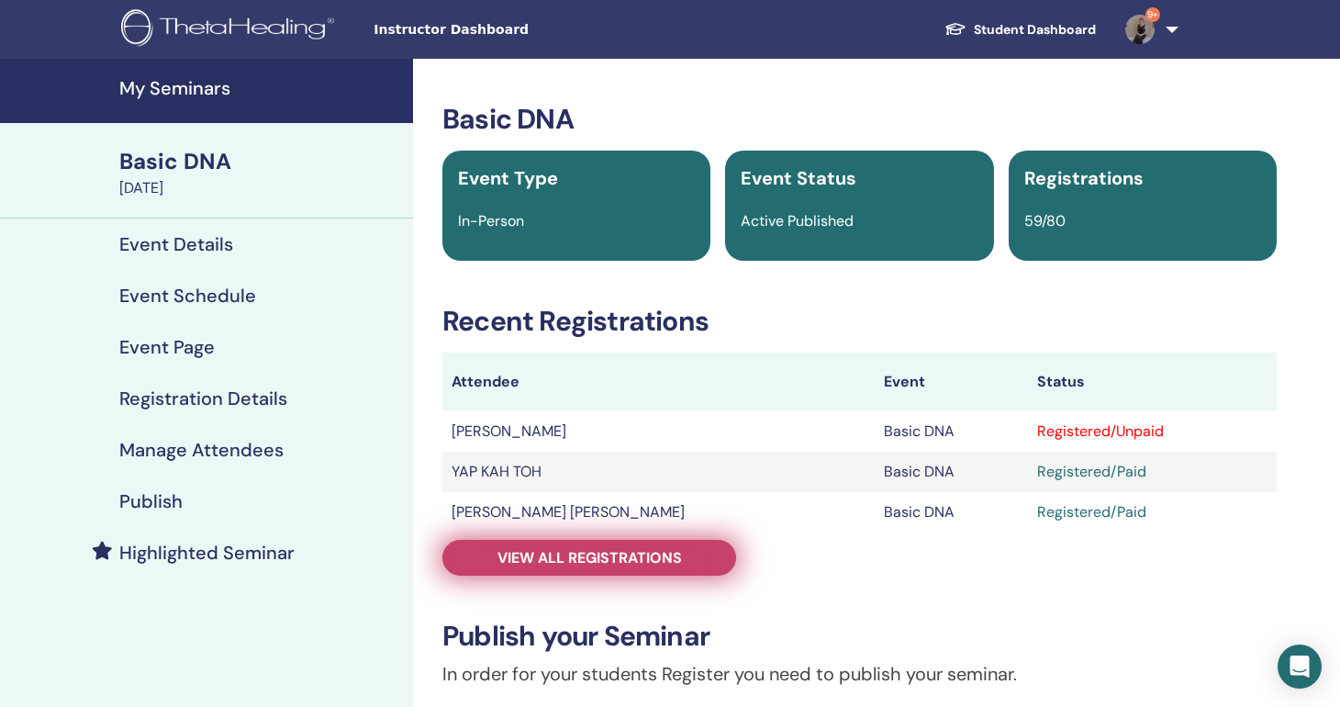
click at [601, 548] on span "View all registrations" at bounding box center [589, 557] width 184 height 19
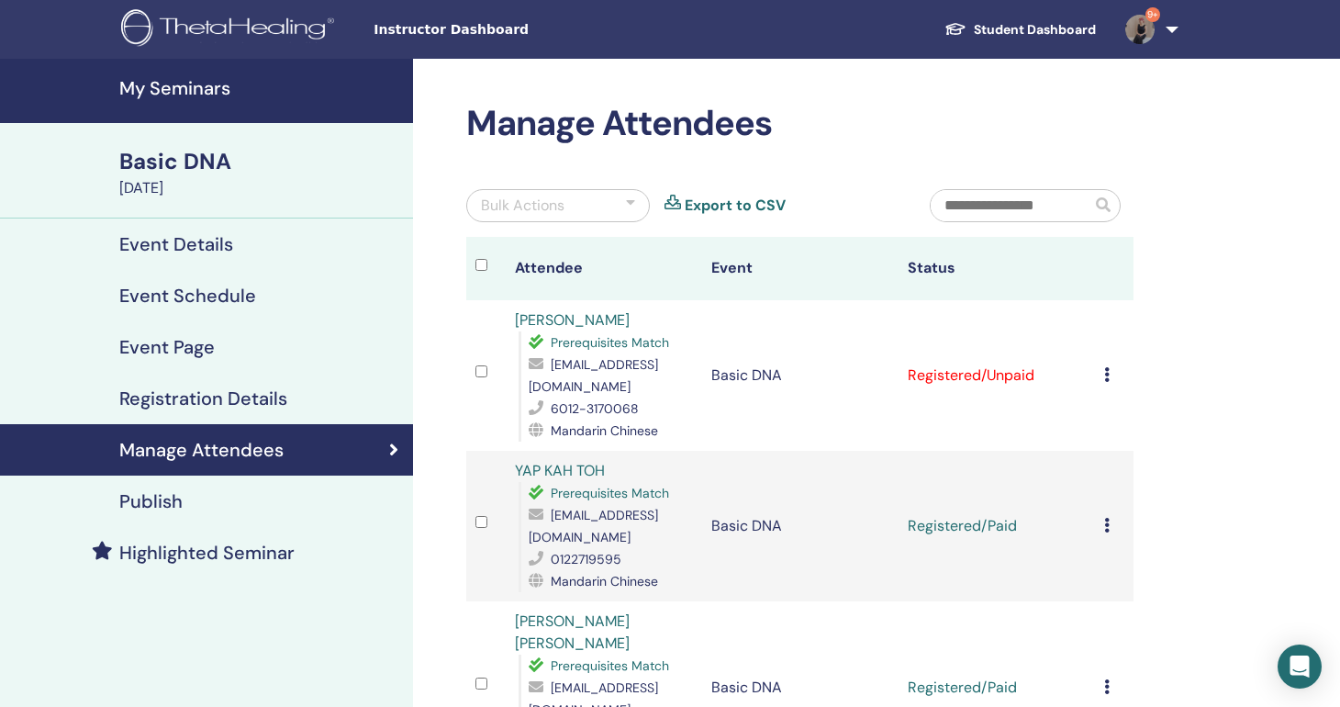
click at [1105, 376] on icon at bounding box center [1107, 374] width 6 height 15
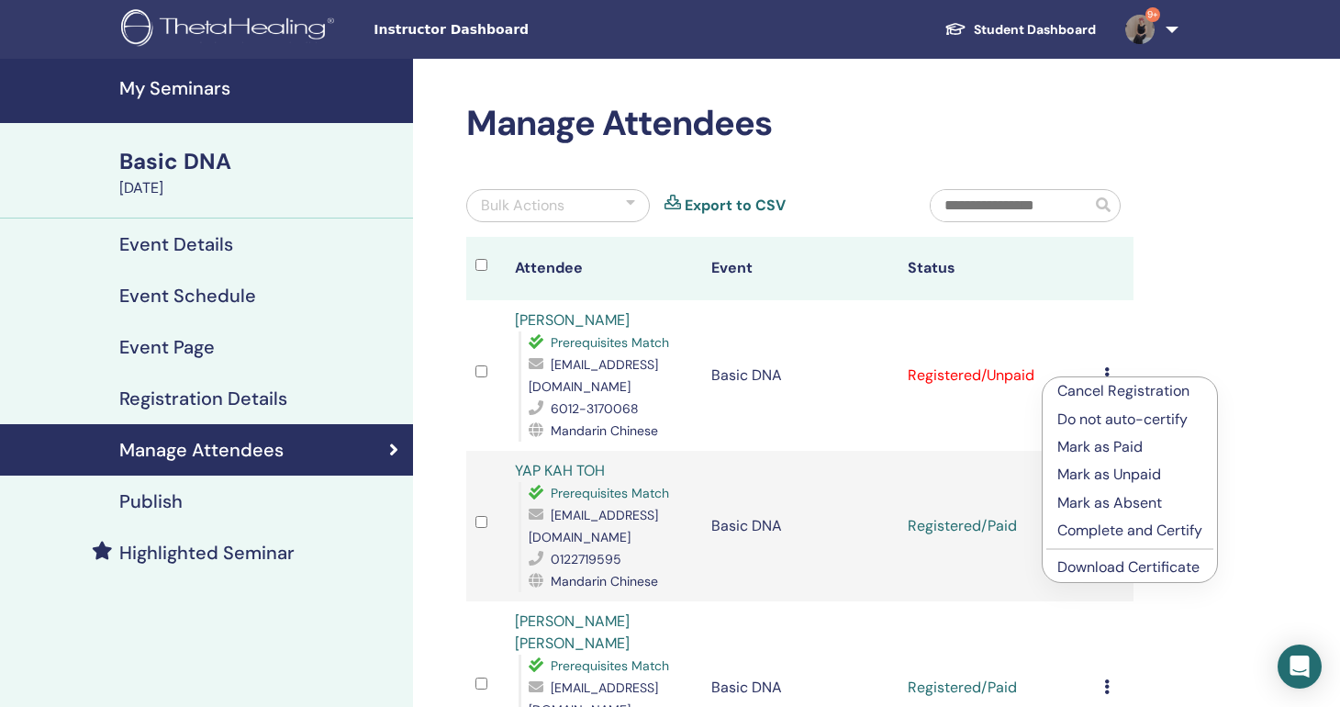
click at [1116, 451] on p "Mark as Paid" at bounding box center [1129, 447] width 145 height 22
